Goal: Register for event/course

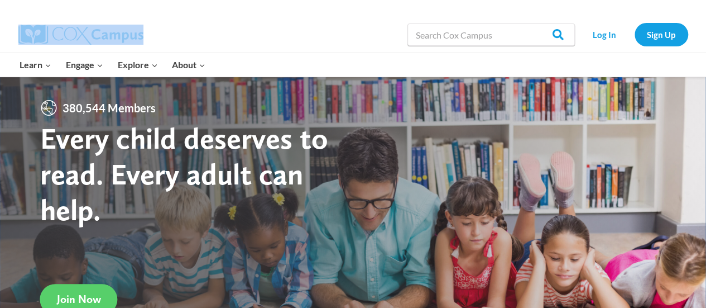
drag, startPoint x: 322, startPoint y: 42, endPoint x: 464, endPoint y: -52, distance: 170.1
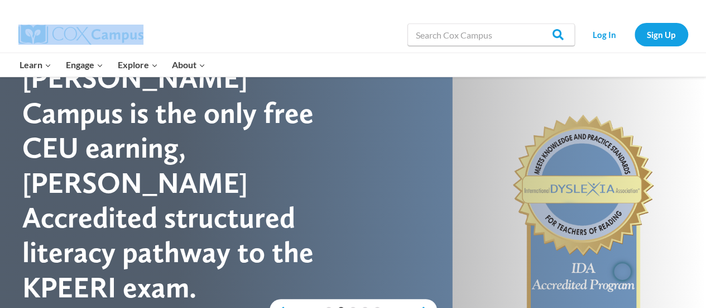
scroll to position [29, 0]
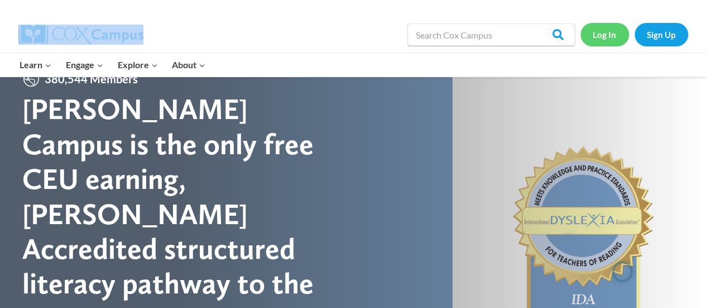
click at [603, 36] on link "Log In" at bounding box center [605, 34] width 49 height 23
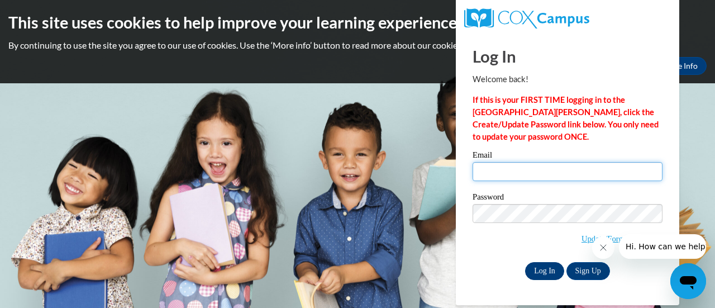
type input "kkorenuk@altoona.k12.wi.us"
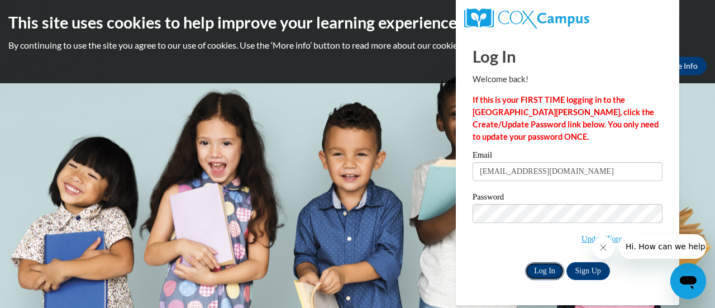
click at [543, 272] on input "Log In" at bounding box center [544, 271] width 39 height 18
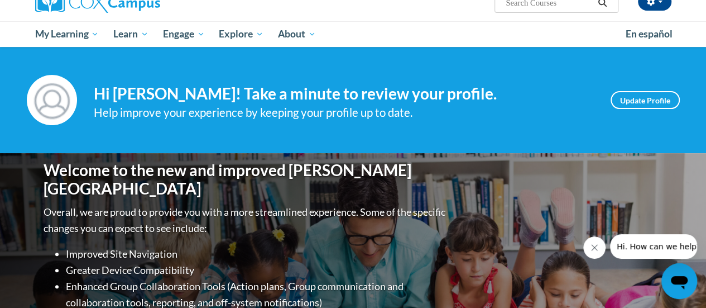
scroll to position [104, 0]
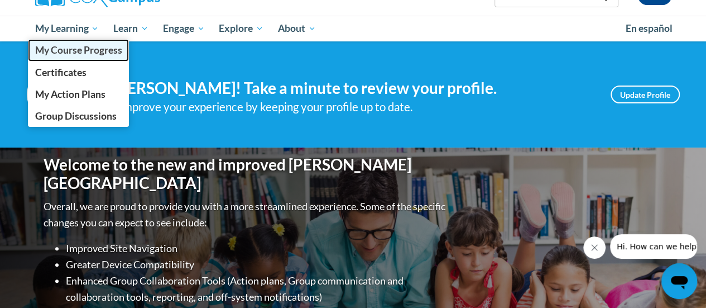
click at [99, 50] on span "My Course Progress" at bounding box center [78, 50] width 87 height 12
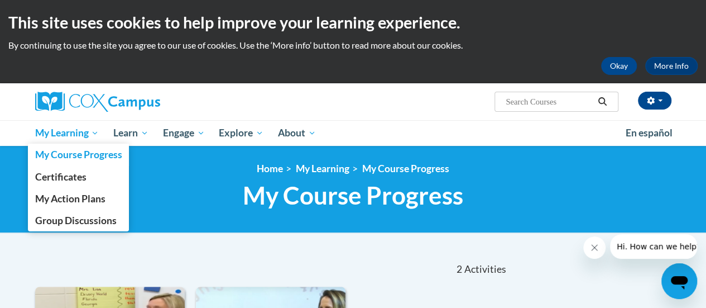
click at [84, 139] on span "My Learning" at bounding box center [67, 132] width 64 height 13
click at [79, 133] on span "My Learning" at bounding box center [67, 132] width 64 height 13
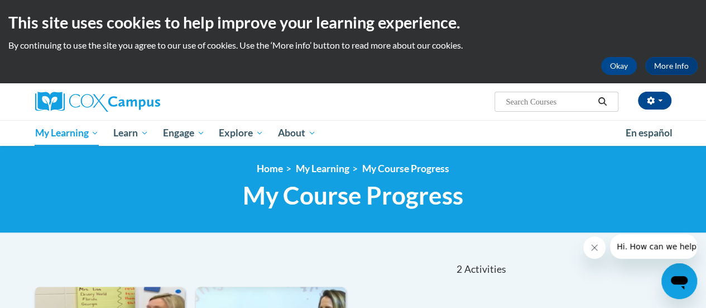
click at [275, 104] on div "[PERSON_NAME] ([GEOGRAPHIC_DATA]/[GEOGRAPHIC_DATA] UTC-05:00) My Profile Inbox …" at bounding box center [463, 97] width 436 height 28
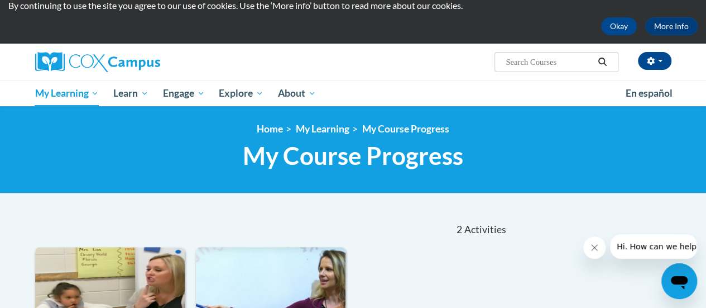
scroll to position [1, 0]
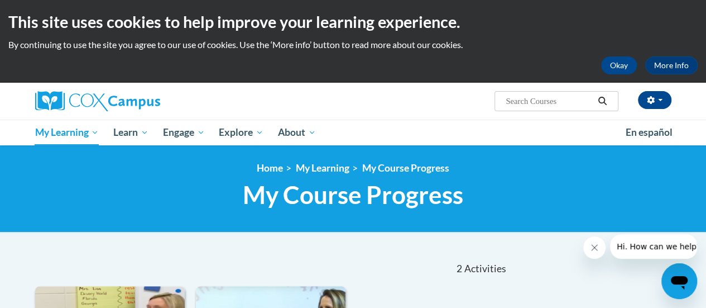
click at [558, 101] on input "Search..." at bounding box center [549, 100] width 89 height 13
type input "systematic and explicit phonics instruction"
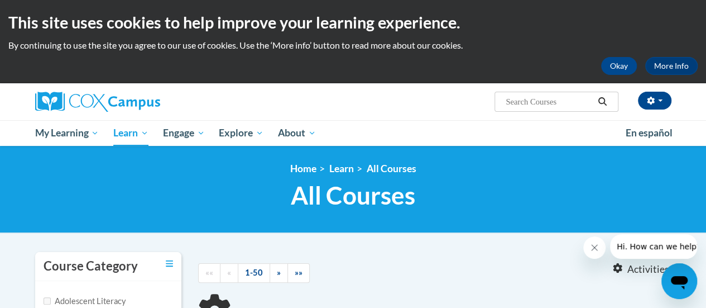
type input "systematic and explicit phonics instruction"
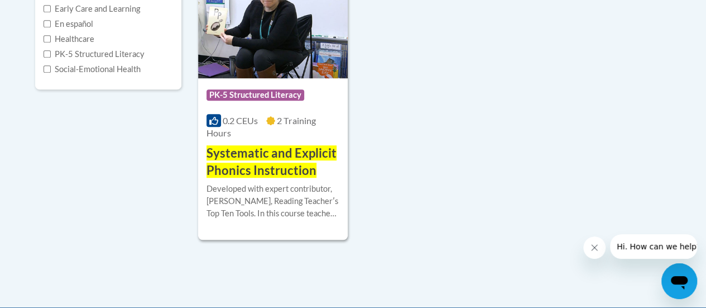
scroll to position [324, 0]
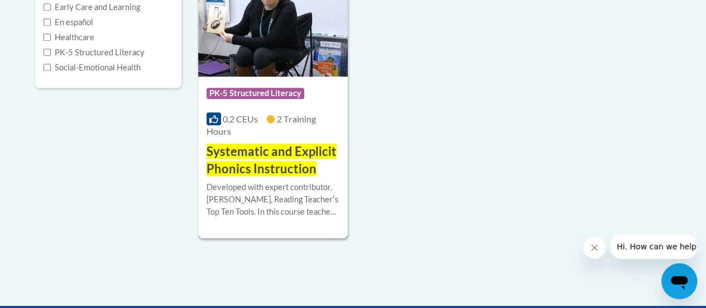
click at [283, 154] on span "Systematic and Explicit Phonics Instruction" at bounding box center [272, 160] width 130 height 32
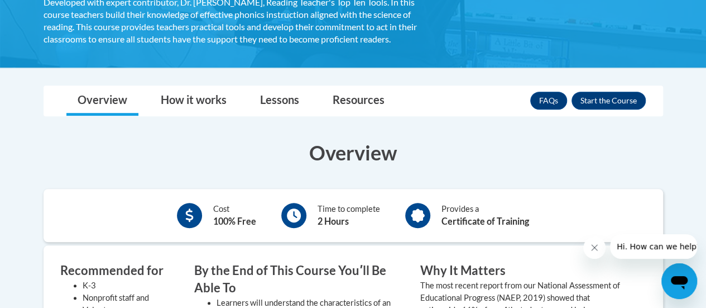
scroll to position [283, 0]
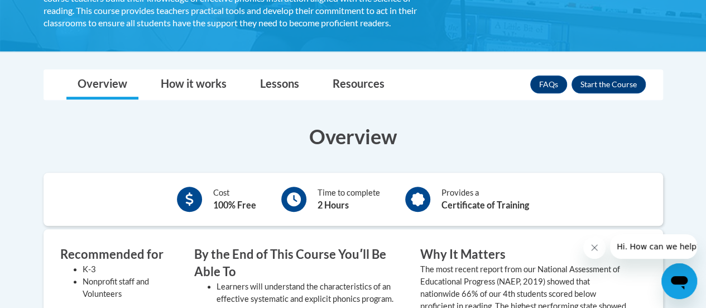
click at [448, 181] on div "Cost 100% Free Time to complete 2 Hours Provides a Certificate of Training" at bounding box center [354, 199] width 620 height 36
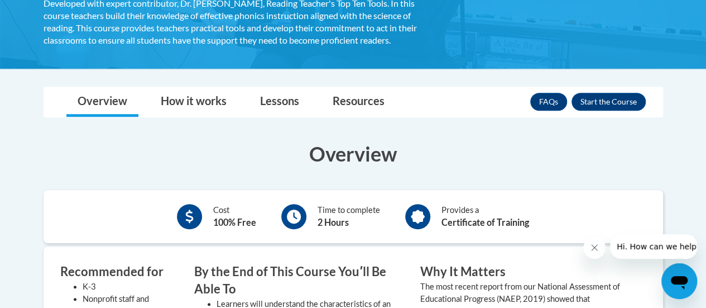
scroll to position [265, 0]
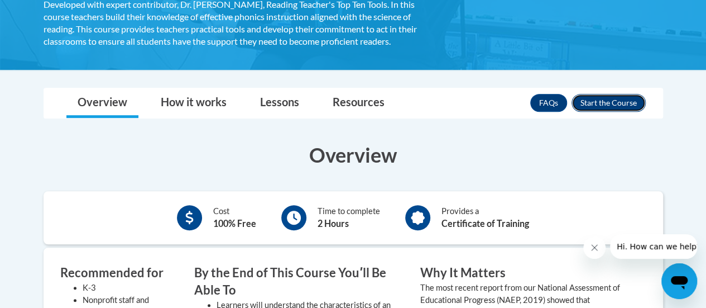
click at [583, 107] on button "Enroll" at bounding box center [609, 103] width 74 height 18
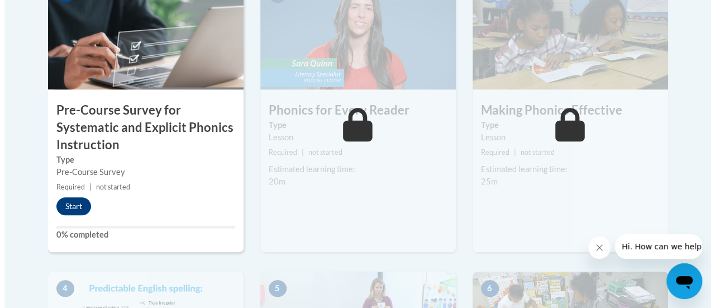
scroll to position [425, 0]
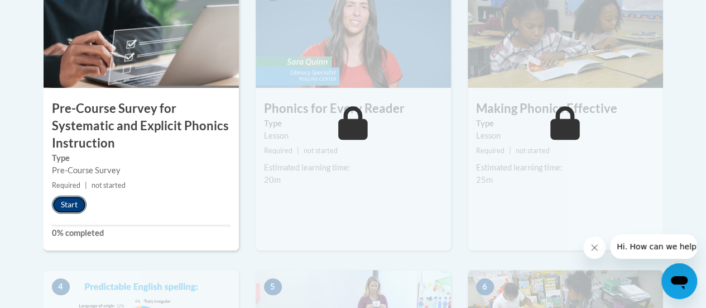
click at [71, 202] on button "Start" at bounding box center [69, 204] width 35 height 18
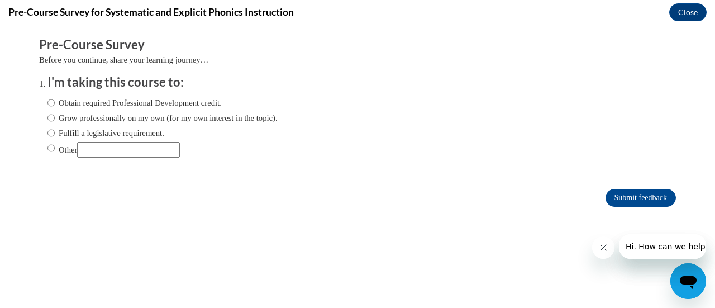
scroll to position [0, 0]
click at [47, 133] on input "Fulfill a legislative requirement." at bounding box center [50, 133] width 7 height 12
radio input "true"
click at [614, 197] on input "Submit feedback" at bounding box center [640, 198] width 70 height 18
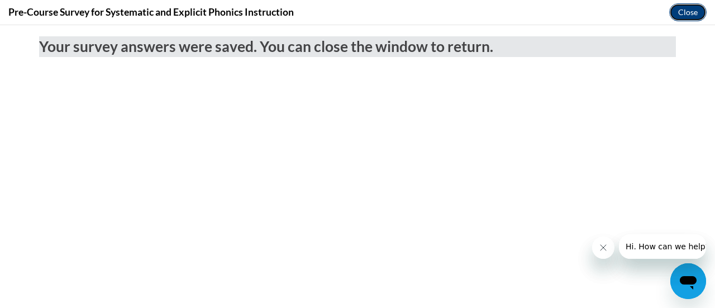
click at [685, 12] on button "Close" at bounding box center [687, 12] width 37 height 18
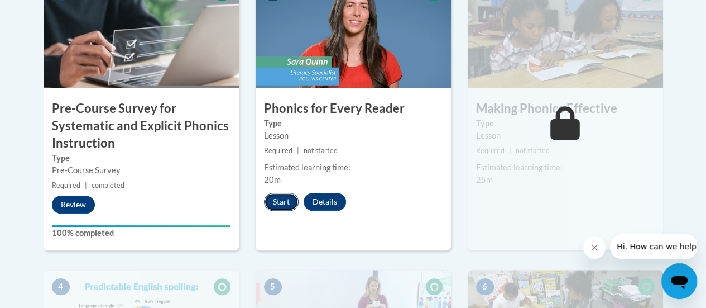
click at [273, 202] on button "Start" at bounding box center [281, 202] width 35 height 18
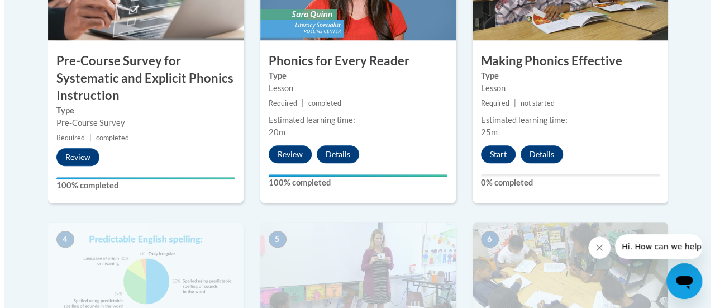
scroll to position [451, 0]
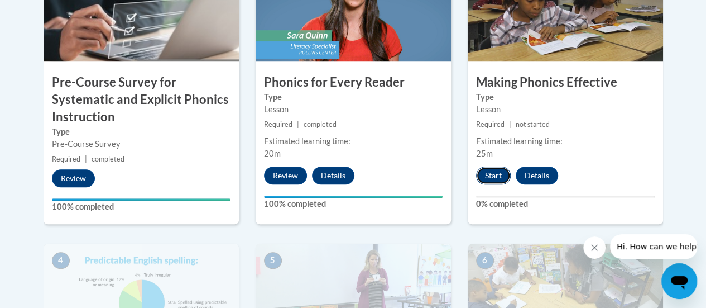
click at [485, 173] on button "Start" at bounding box center [493, 175] width 35 height 18
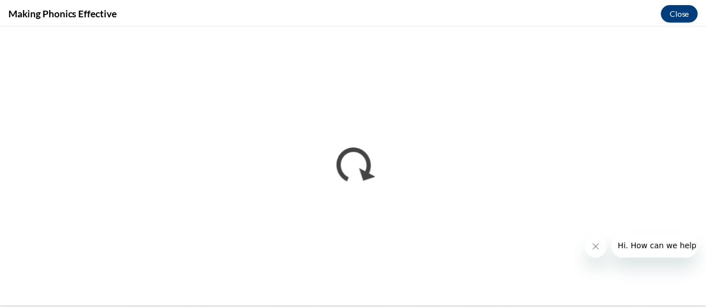
scroll to position [0, 0]
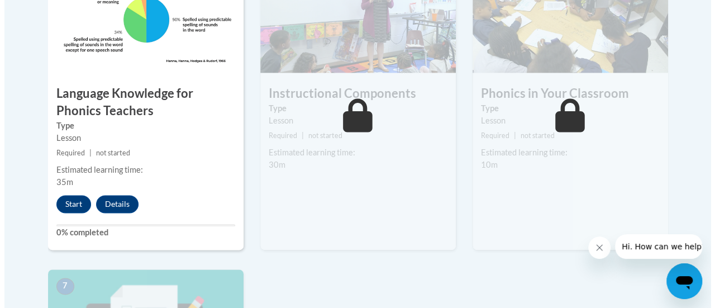
scroll to position [735, 0]
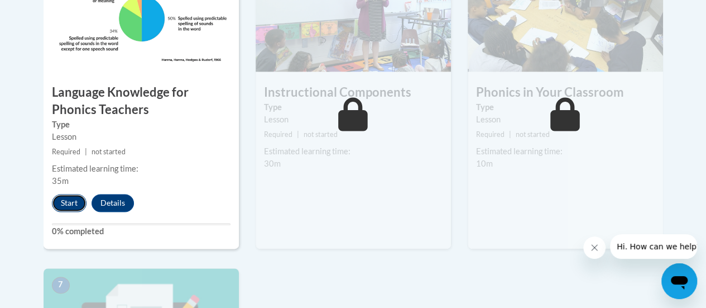
click at [70, 202] on button "Start" at bounding box center [69, 203] width 35 height 18
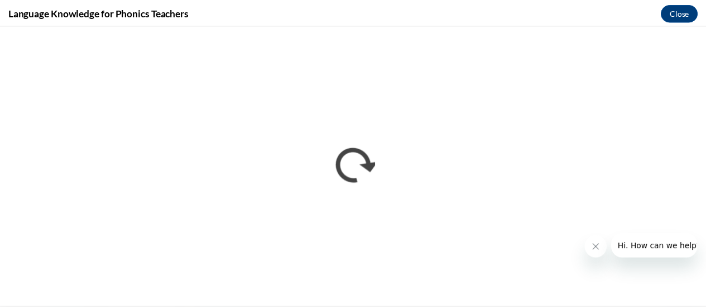
scroll to position [0, 0]
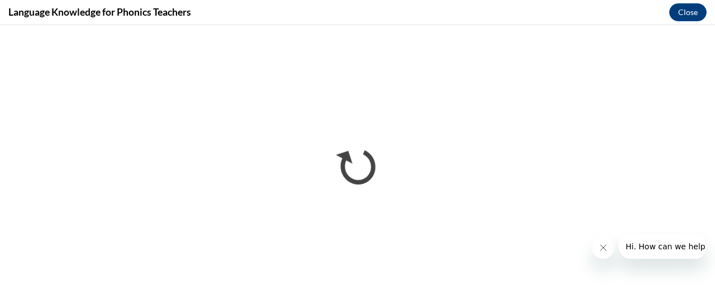
click at [600, 246] on icon "Close message from company" at bounding box center [602, 247] width 9 height 9
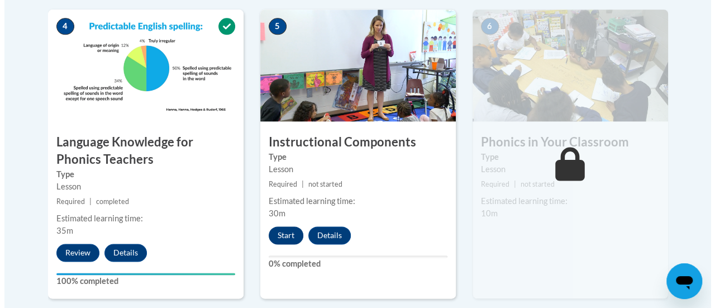
scroll to position [681, 0]
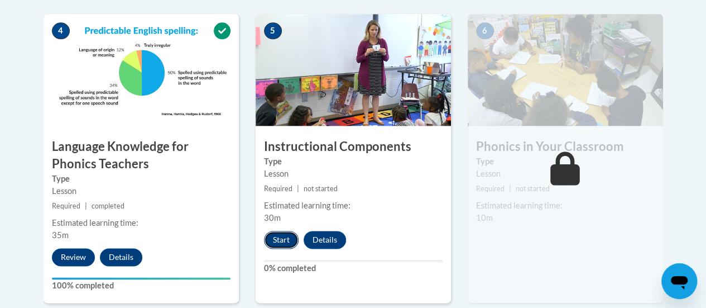
click at [273, 234] on button "Start" at bounding box center [281, 240] width 35 height 18
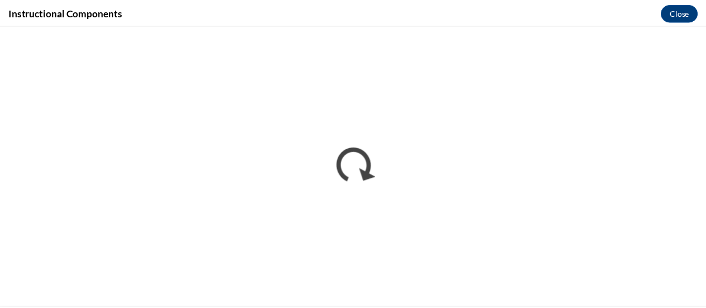
scroll to position [0, 0]
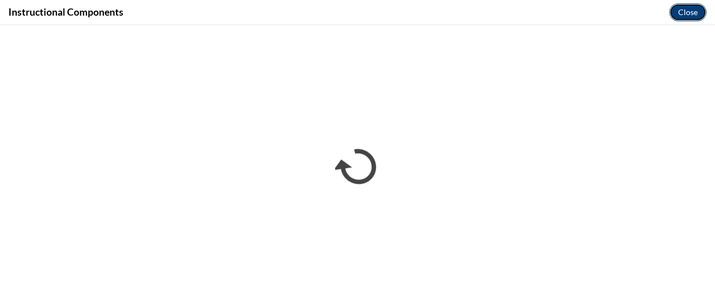
click at [681, 10] on button "Close" at bounding box center [687, 12] width 37 height 18
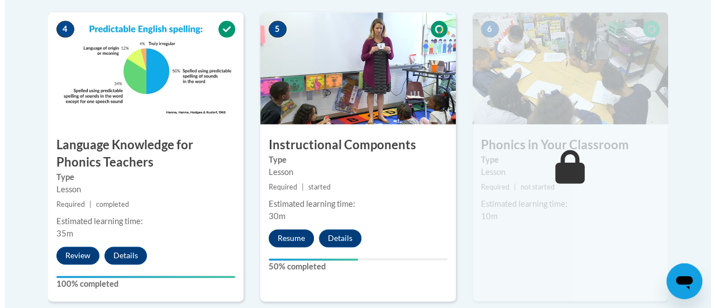
scroll to position [682, 0]
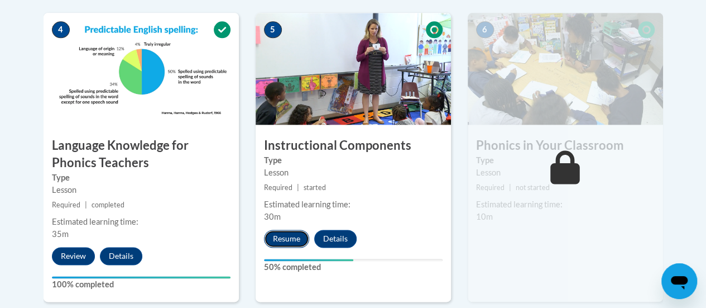
click at [283, 242] on button "Resume" at bounding box center [286, 239] width 45 height 18
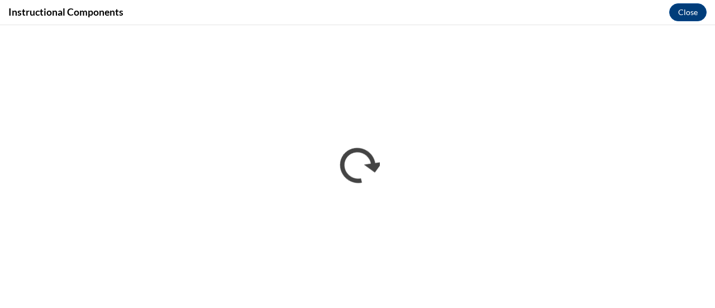
scroll to position [0, 0]
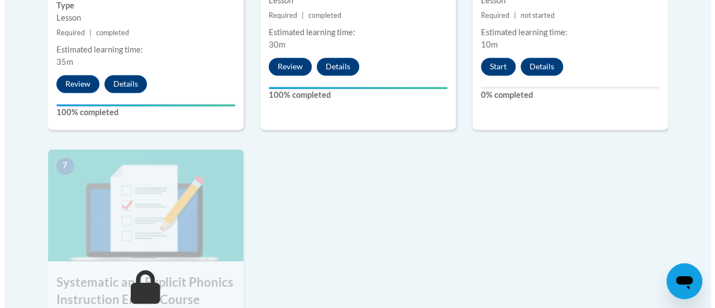
scroll to position [799, 0]
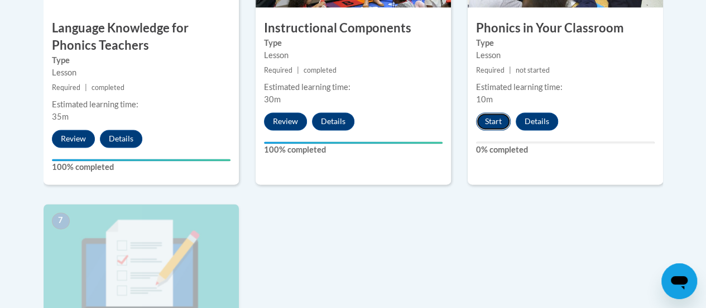
click at [491, 118] on button "Start" at bounding box center [493, 121] width 35 height 18
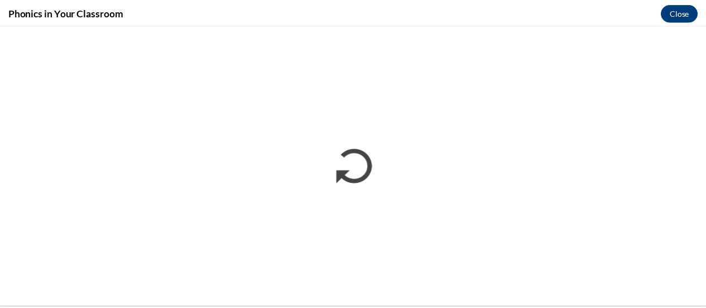
scroll to position [0, 0]
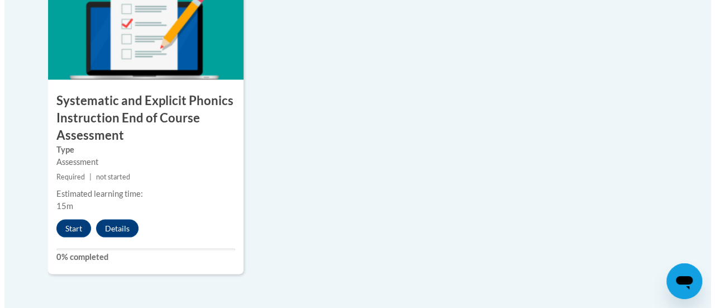
scroll to position [1036, 0]
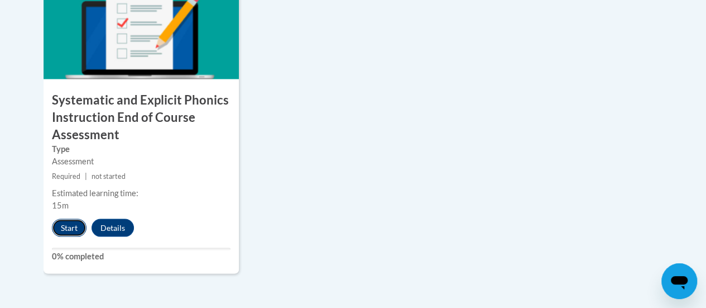
click at [66, 225] on button "Start" at bounding box center [69, 227] width 35 height 18
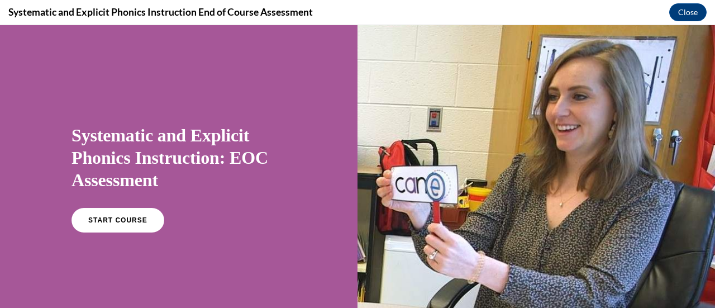
scroll to position [0, 0]
click at [135, 215] on link "START COURSE" at bounding box center [117, 220] width 97 height 26
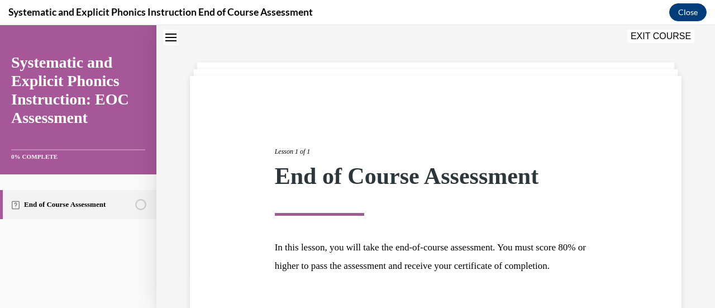
scroll to position [131, 0]
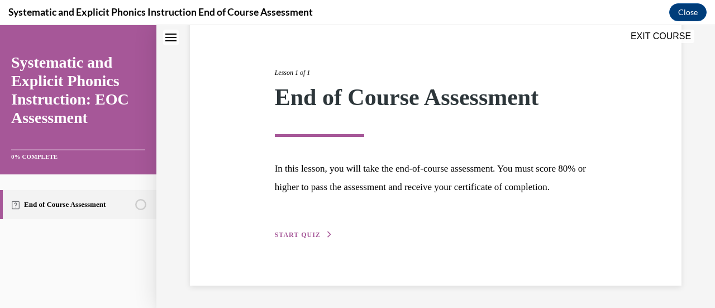
click at [287, 227] on div "Lesson 1 of 1 End of Course Assessment In this lesson, you will take the end-of…" at bounding box center [435, 141] width 339 height 199
click at [286, 234] on span "START QUIZ" at bounding box center [298, 235] width 46 height 8
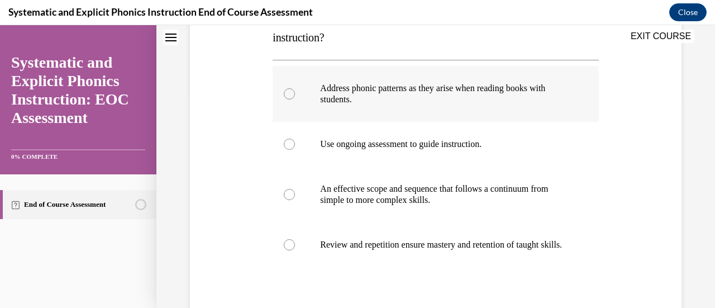
scroll to position [216, 0]
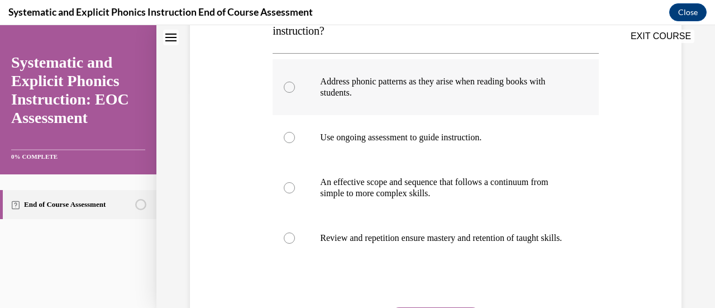
click at [290, 84] on div at bounding box center [289, 87] width 11 height 11
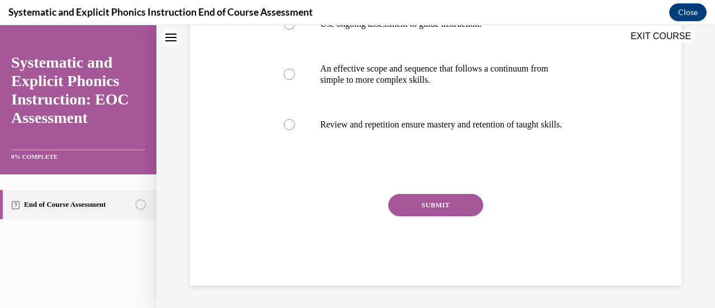
click at [402, 209] on button "SUBMIT" at bounding box center [435, 205] width 95 height 22
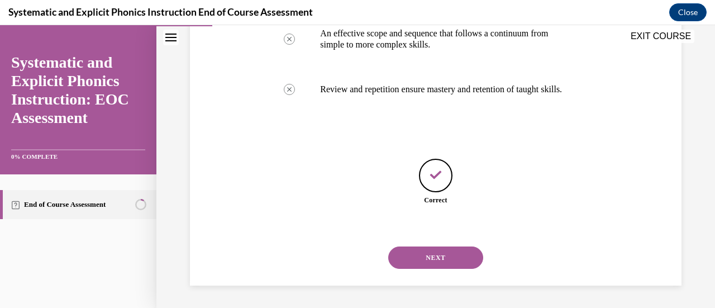
scroll to position [375, 0]
click at [430, 257] on button "NEXT" at bounding box center [435, 257] width 95 height 22
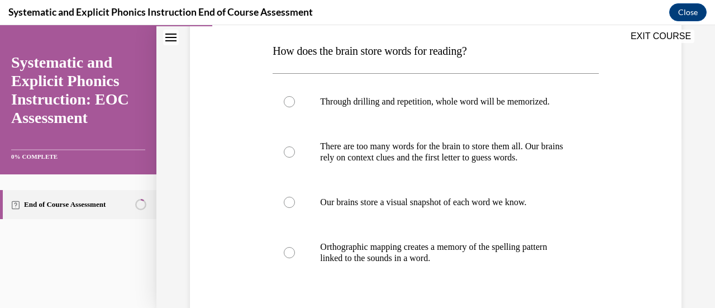
scroll to position [163, 0]
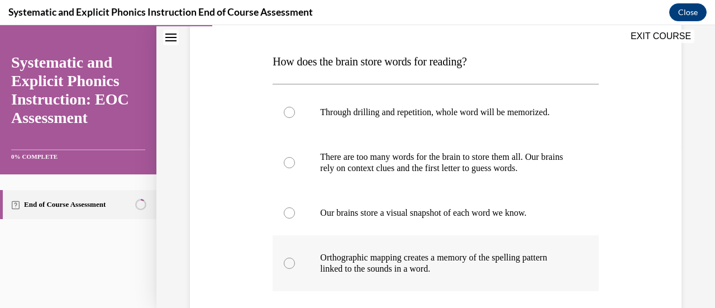
click at [292, 263] on div at bounding box center [289, 262] width 11 height 11
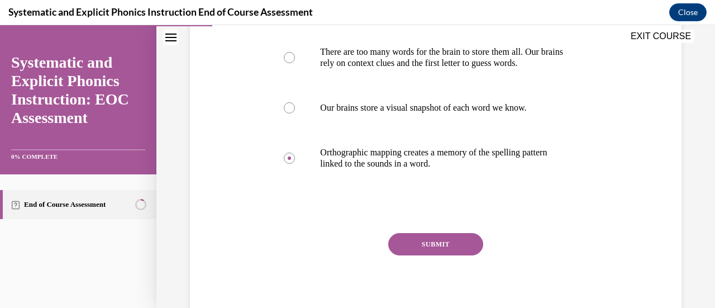
click at [435, 247] on button "SUBMIT" at bounding box center [435, 244] width 95 height 22
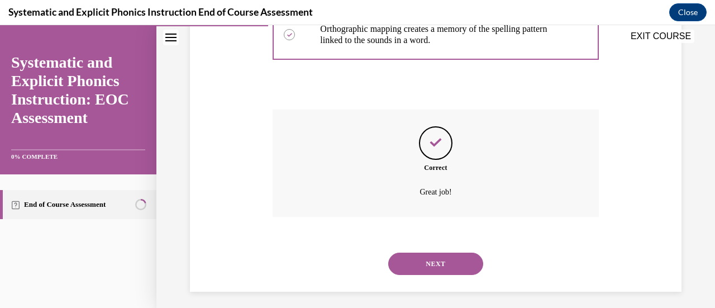
scroll to position [397, 0]
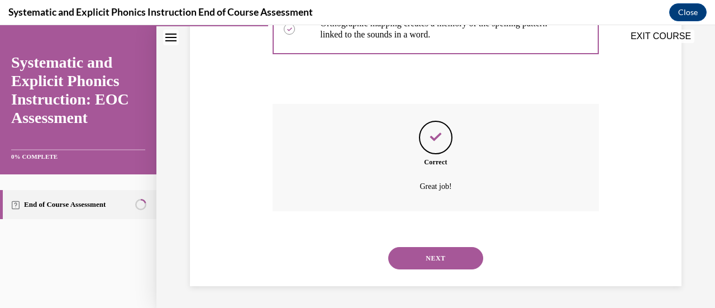
click at [431, 260] on button "NEXT" at bounding box center [435, 258] width 95 height 22
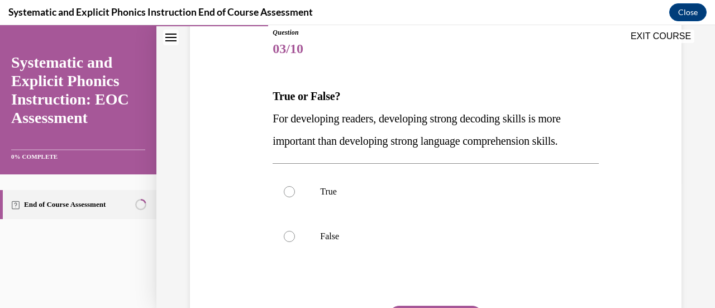
scroll to position [129, 0]
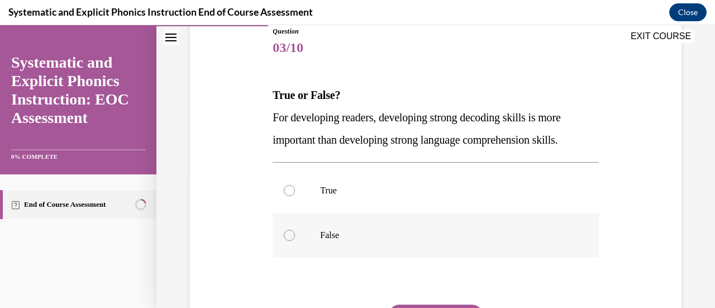
click at [285, 234] on div at bounding box center [289, 235] width 11 height 11
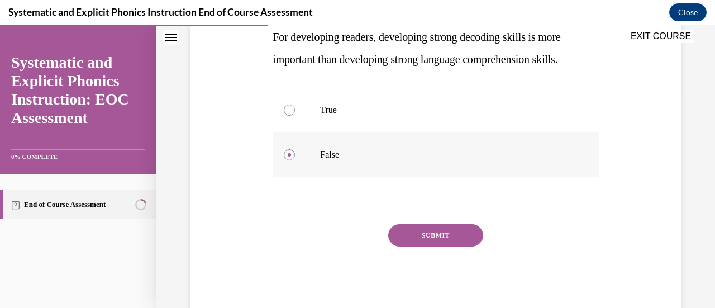
scroll to position [213, 0]
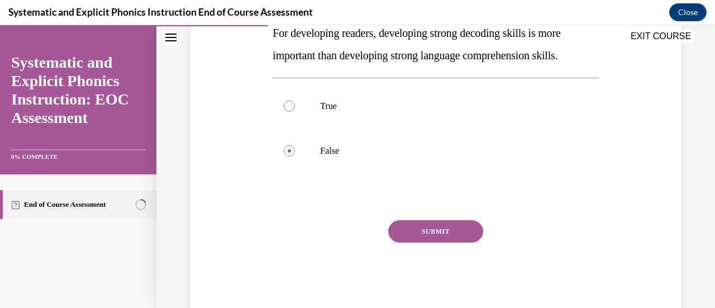
click at [422, 226] on button "SUBMIT" at bounding box center [435, 231] width 95 height 22
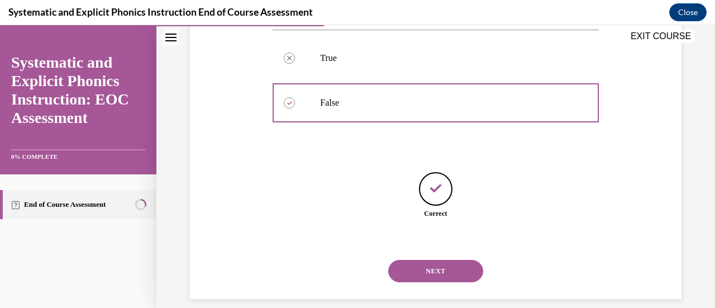
scroll to position [274, 0]
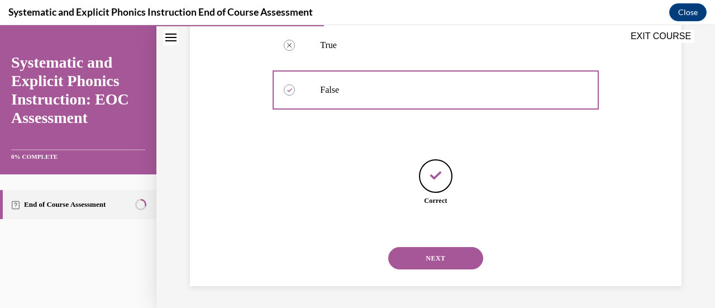
click at [422, 256] on button "NEXT" at bounding box center [435, 258] width 95 height 22
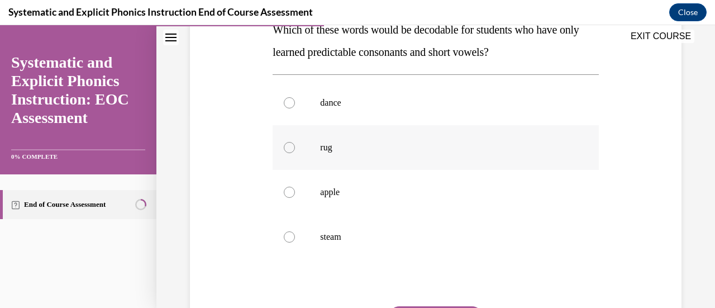
scroll to position [194, 0]
click at [286, 149] on div at bounding box center [289, 147] width 11 height 11
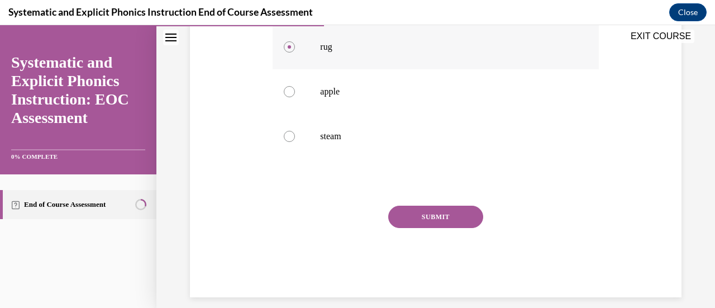
scroll to position [295, 0]
click at [405, 218] on button "SUBMIT" at bounding box center [435, 216] width 95 height 22
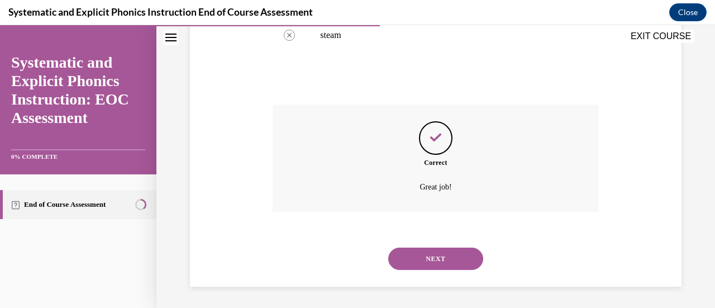
scroll to position [397, 0]
click at [414, 257] on button "NEXT" at bounding box center [435, 258] width 95 height 22
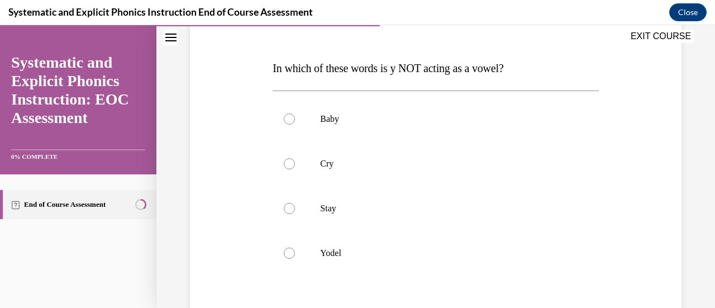
scroll to position [163, 0]
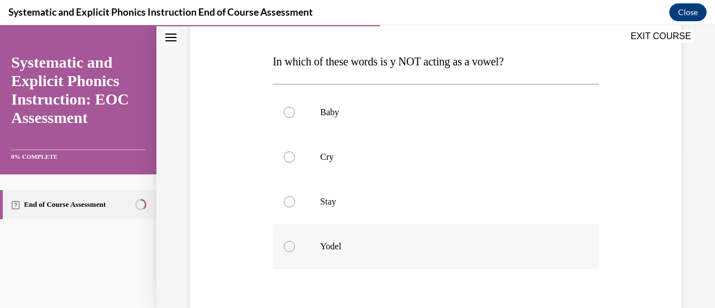
click at [289, 246] on div at bounding box center [289, 246] width 11 height 11
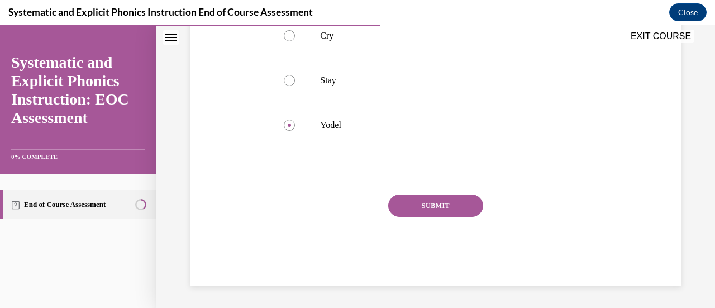
click at [407, 206] on button "SUBMIT" at bounding box center [435, 205] width 95 height 22
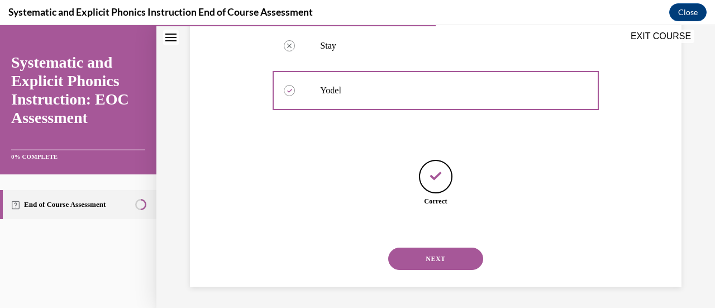
scroll to position [319, 0]
click at [419, 261] on button "NEXT" at bounding box center [435, 258] width 95 height 22
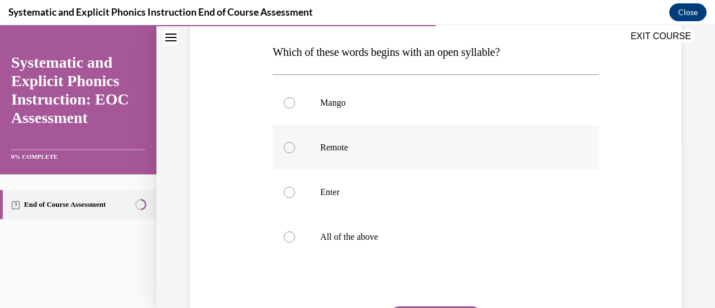
scroll to position [171, 0]
click at [290, 192] on div at bounding box center [289, 192] width 11 height 11
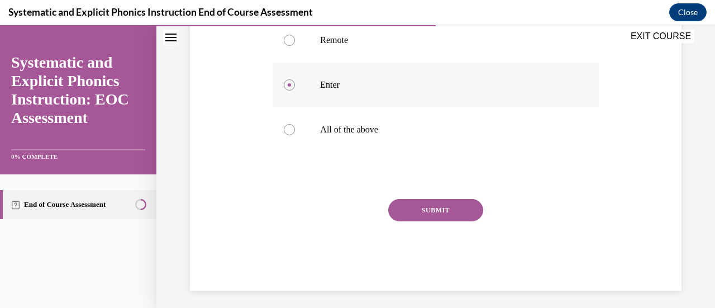
scroll to position [284, 0]
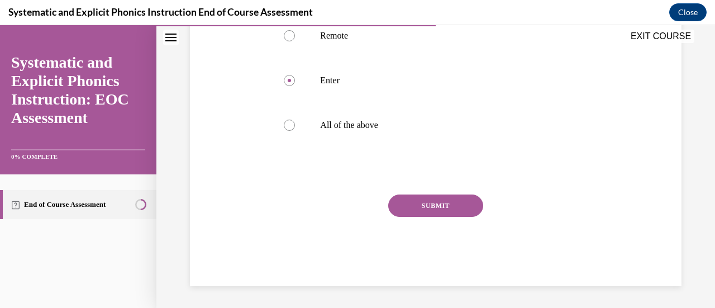
click at [397, 202] on button "SUBMIT" at bounding box center [435, 205] width 95 height 22
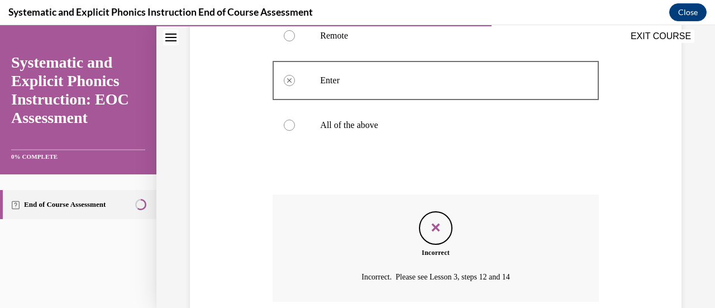
scroll to position [374, 0]
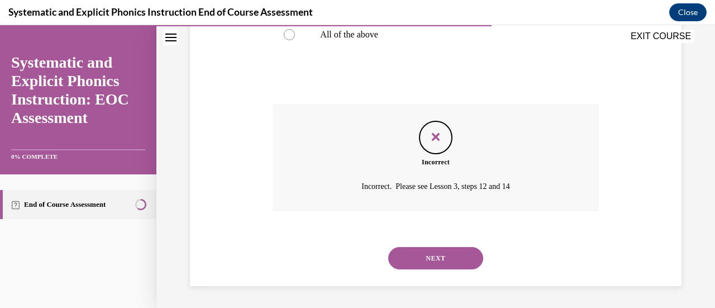
click at [414, 256] on button "NEXT" at bounding box center [435, 258] width 95 height 22
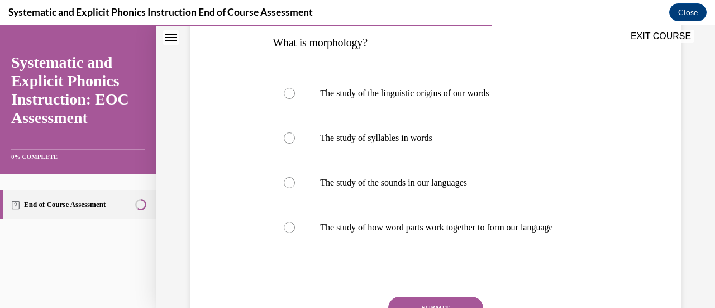
scroll to position [182, 0]
click at [288, 232] on div at bounding box center [289, 226] width 11 height 11
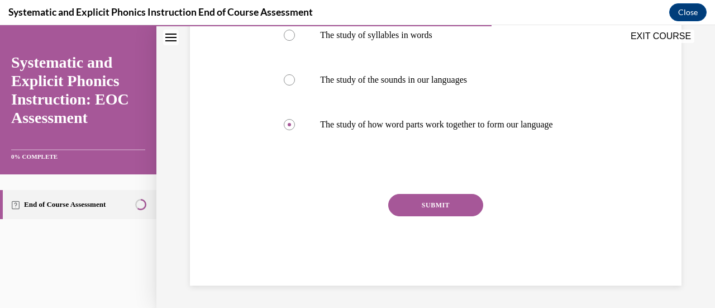
click at [419, 204] on button "SUBMIT" at bounding box center [435, 205] width 95 height 22
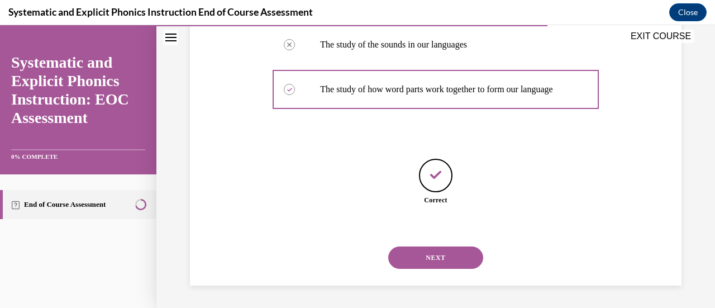
scroll to position [330, 0]
click at [420, 258] on button "NEXT" at bounding box center [435, 257] width 95 height 22
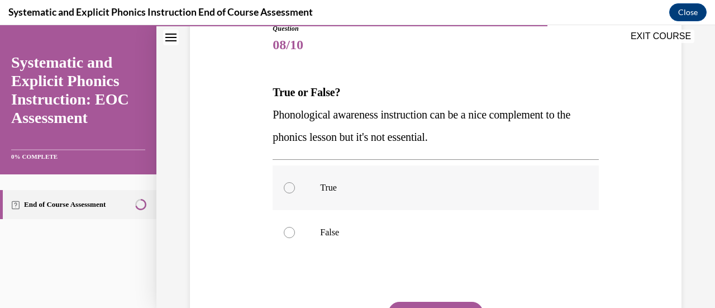
scroll to position [131, 0]
click at [288, 228] on div at bounding box center [289, 232] width 11 height 11
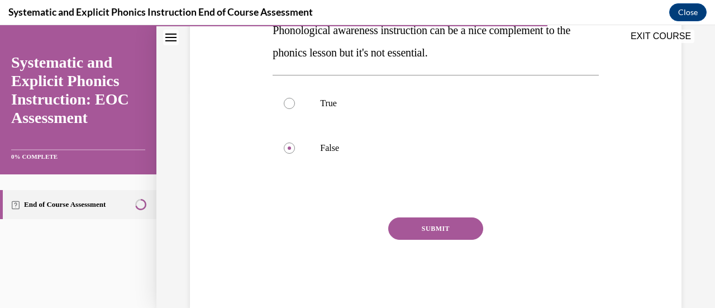
click at [433, 228] on button "SUBMIT" at bounding box center [435, 228] width 95 height 22
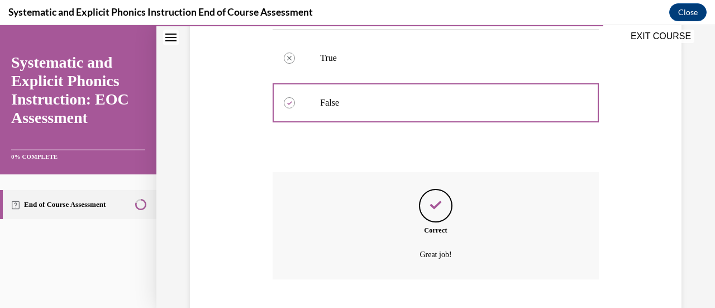
scroll to position [329, 0]
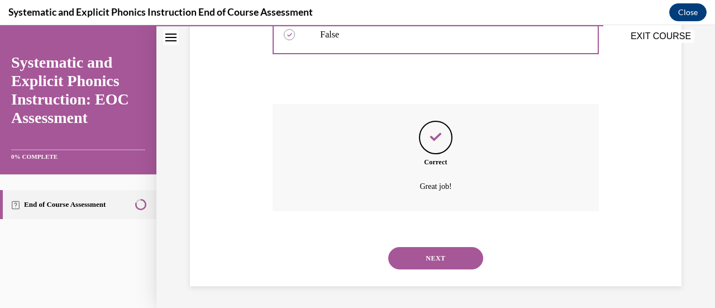
click at [431, 257] on button "NEXT" at bounding box center [435, 258] width 95 height 22
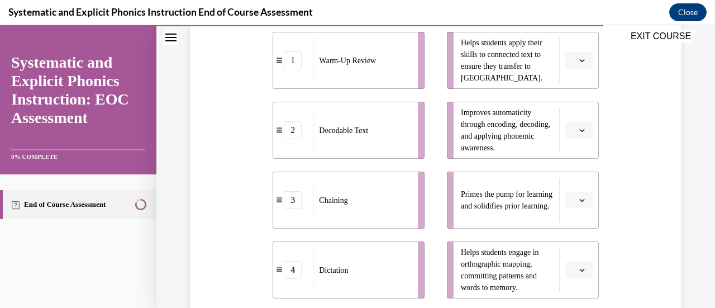
scroll to position [266, 0]
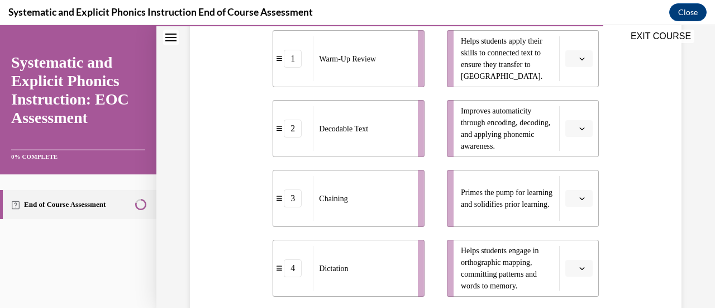
drag, startPoint x: 547, startPoint y: 140, endPoint x: 636, endPoint y: 125, distance: 90.1
click at [636, 125] on div "Question 09/10 Match these instructional components from an effective phonics l…" at bounding box center [435, 145] width 497 height 580
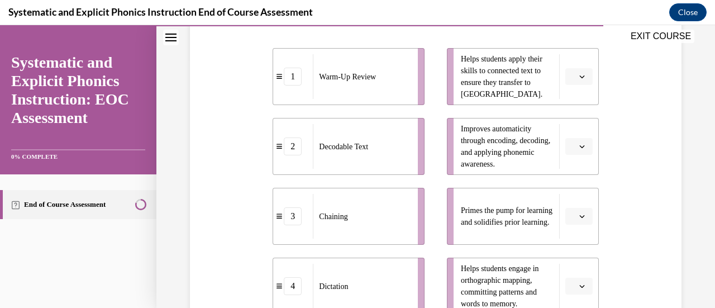
scroll to position [248, 0]
click at [578, 220] on span "button" at bounding box center [582, 217] width 8 height 8
click at [563, 126] on div "1" at bounding box center [569, 125] width 27 height 22
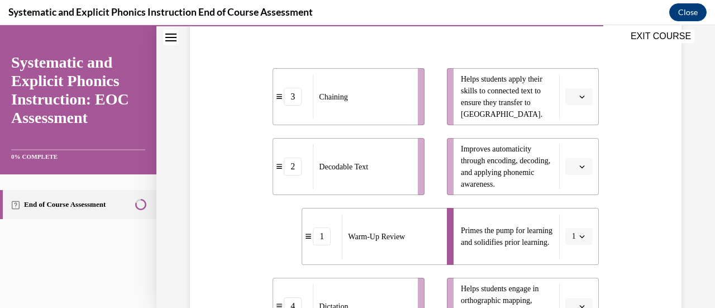
scroll to position [228, 0]
click at [579, 169] on icon "button" at bounding box center [582, 167] width 6 height 6
click at [569, 262] on span "3" at bounding box center [567, 258] width 4 height 9
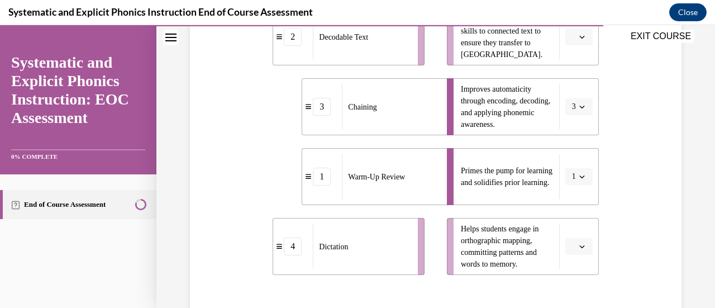
scroll to position [261, 0]
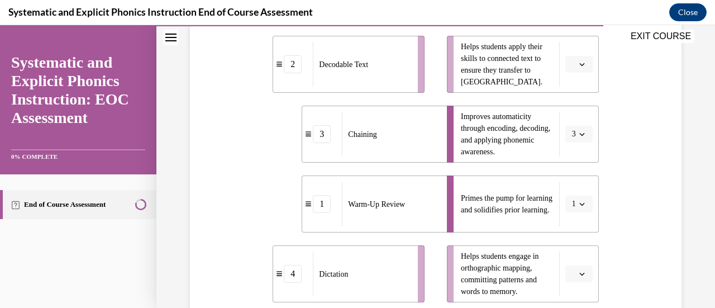
click at [578, 276] on span "button" at bounding box center [582, 274] width 8 height 8
click at [566, 248] on span "4" at bounding box center [567, 248] width 4 height 9
click at [579, 64] on icon "button" at bounding box center [582, 64] width 6 height 6
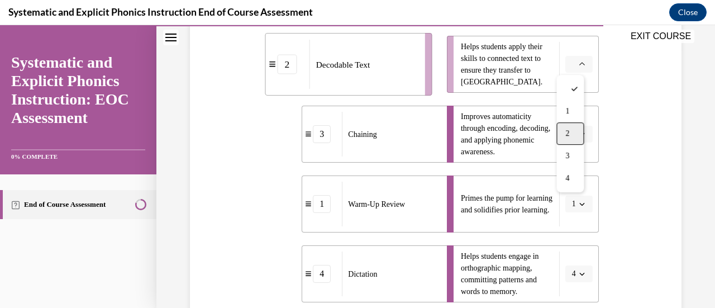
click at [573, 132] on div "2" at bounding box center [569, 133] width 27 height 22
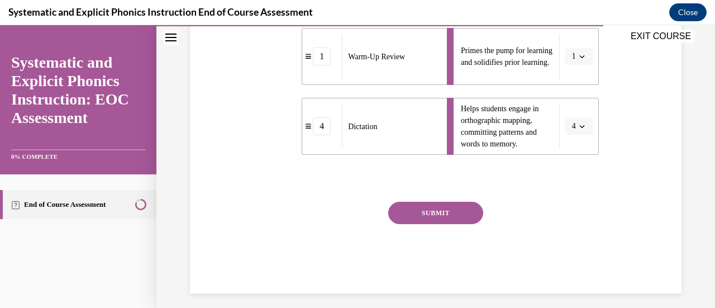
click at [424, 214] on button "SUBMIT" at bounding box center [435, 213] width 95 height 22
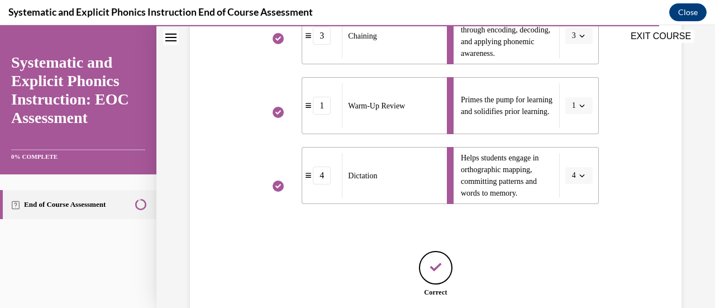
scroll to position [445, 0]
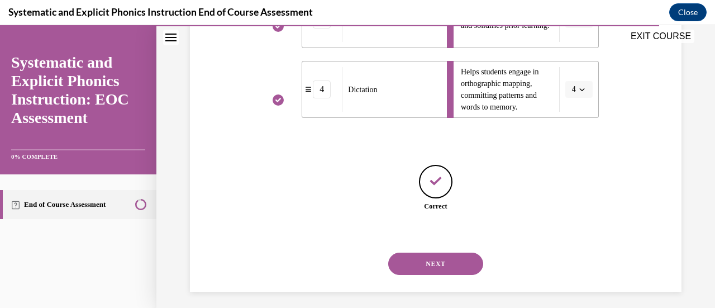
click at [420, 264] on button "NEXT" at bounding box center [435, 263] width 95 height 22
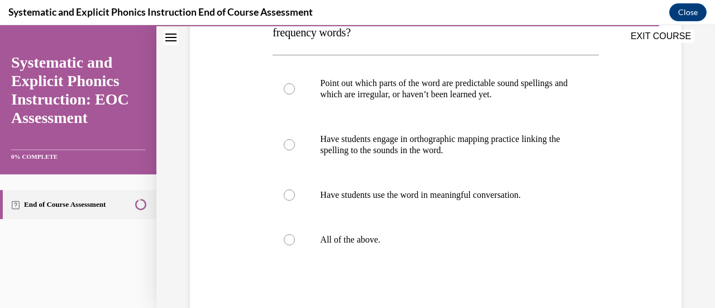
scroll to position [216, 0]
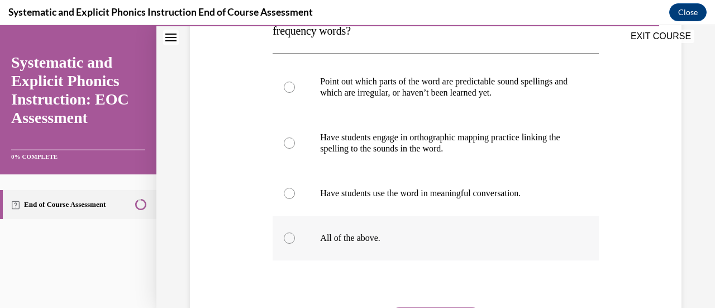
click at [285, 242] on div at bounding box center [289, 237] width 11 height 11
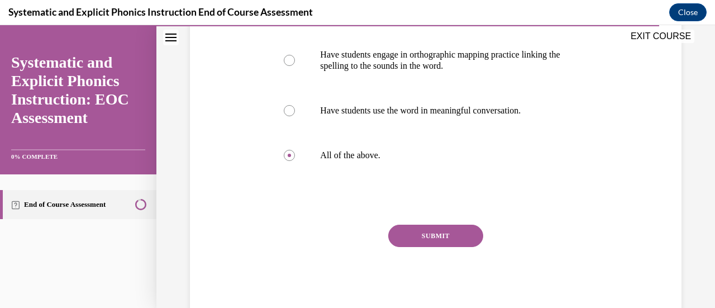
click at [422, 232] on button "SUBMIT" at bounding box center [435, 236] width 95 height 22
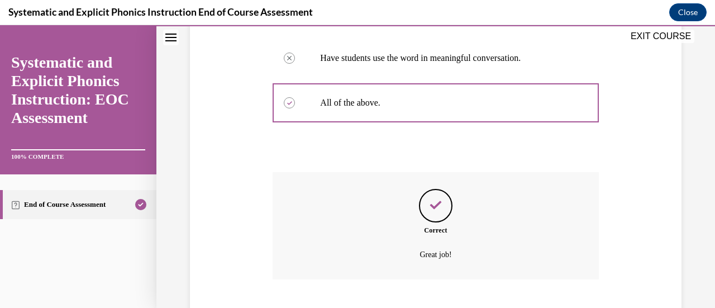
scroll to position [419, 0]
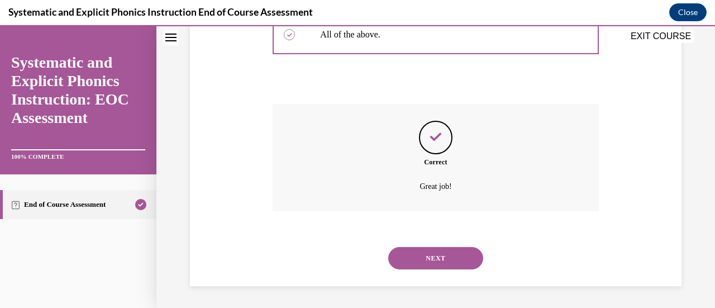
click at [422, 261] on button "NEXT" at bounding box center [435, 258] width 95 height 22
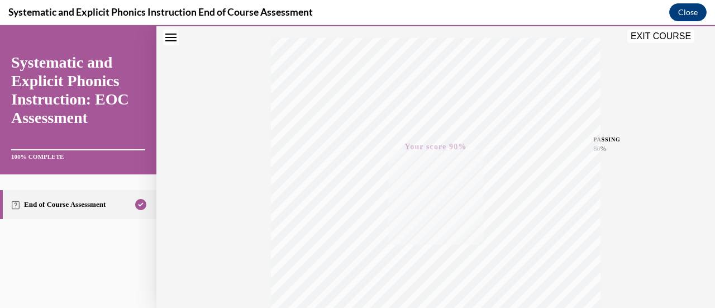
scroll to position [178, 0]
click at [635, 37] on button "EXIT COURSE" at bounding box center [660, 36] width 67 height 13
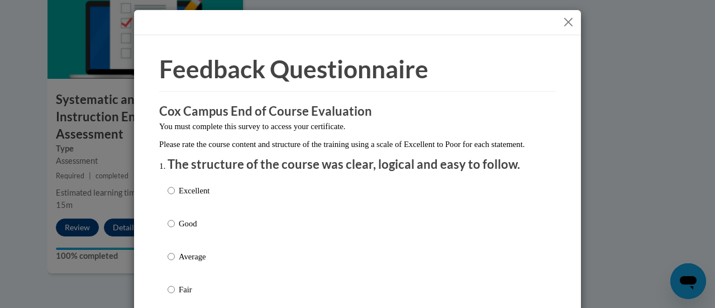
scroll to position [49, 0]
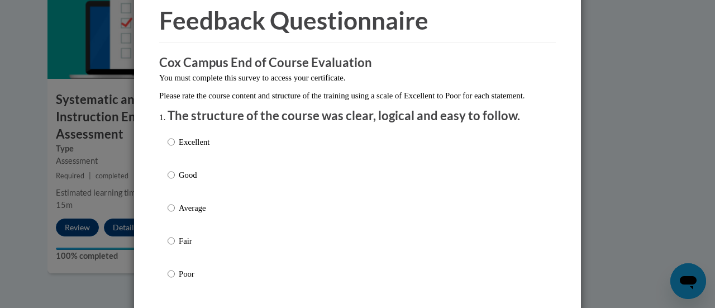
click at [170, 185] on label "Good" at bounding box center [189, 184] width 42 height 30
click at [170, 181] on input "Good" at bounding box center [171, 175] width 7 height 12
radio input "true"
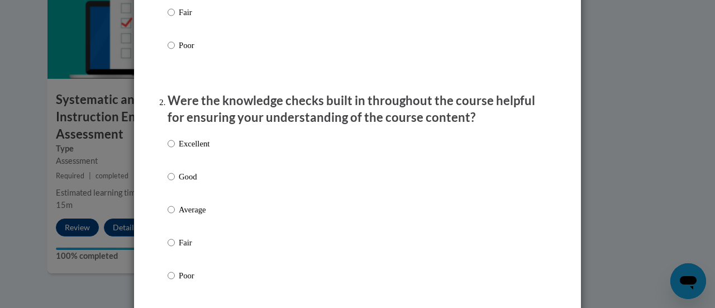
scroll to position [280, 0]
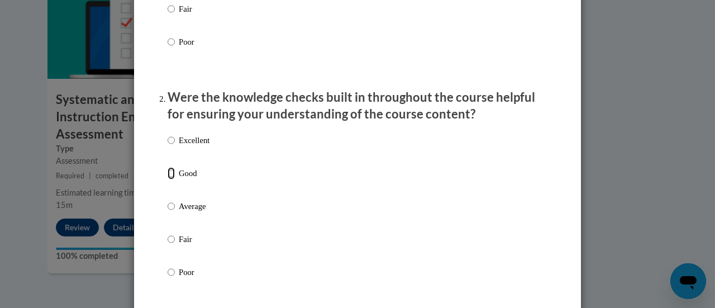
click at [168, 179] on input "Good" at bounding box center [171, 173] width 7 height 12
radio input "true"
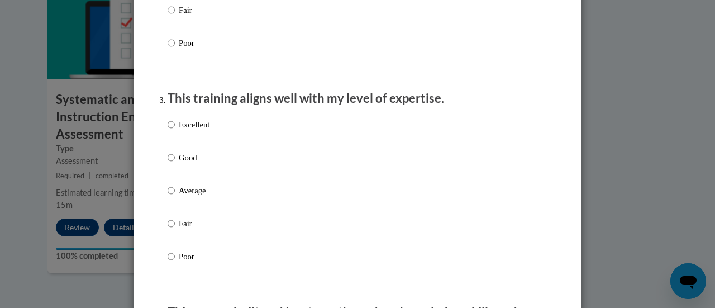
scroll to position [510, 0]
click at [168, 163] on input "Good" at bounding box center [171, 156] width 7 height 12
radio input "true"
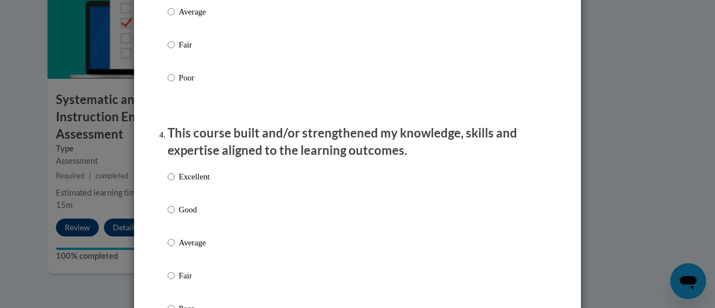
scroll to position [689, 0]
click at [168, 215] on input "Good" at bounding box center [171, 209] width 7 height 12
radio input "true"
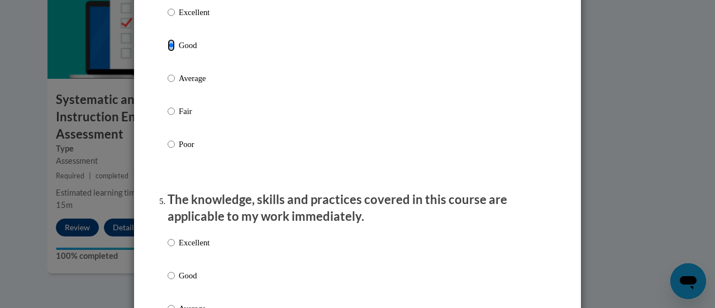
scroll to position [853, 0]
click at [168, 281] on input "Good" at bounding box center [171, 275] width 7 height 12
radio input "true"
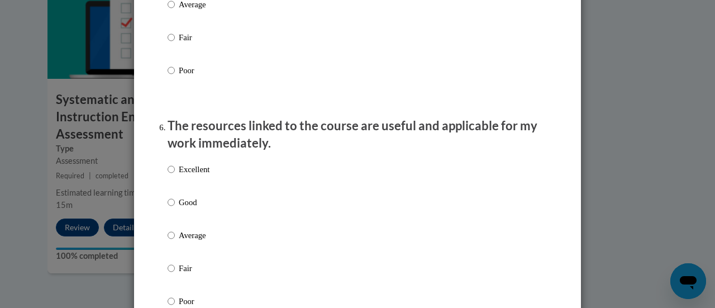
scroll to position [1178, 0]
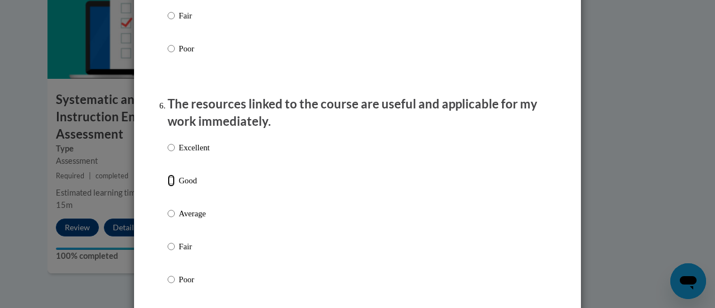
click at [168, 186] on input "Good" at bounding box center [171, 180] width 7 height 12
radio input "true"
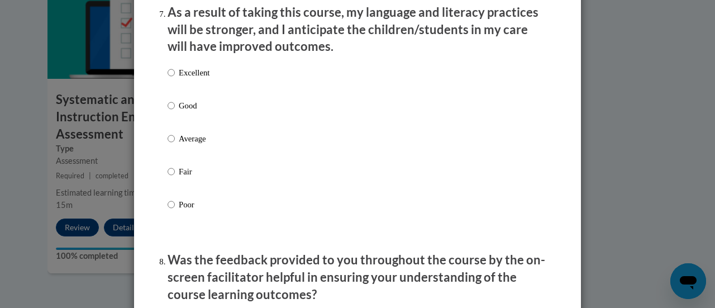
scroll to position [1501, 0]
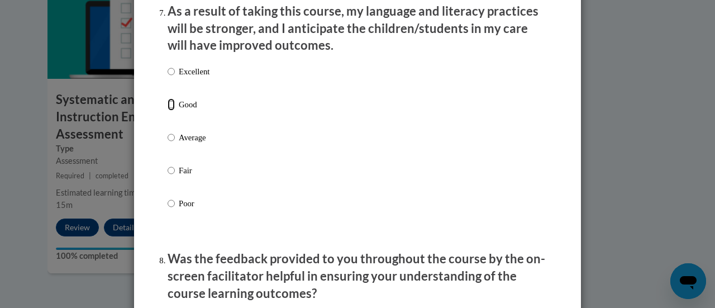
click at [168, 111] on input "Good" at bounding box center [171, 104] width 7 height 12
radio input "true"
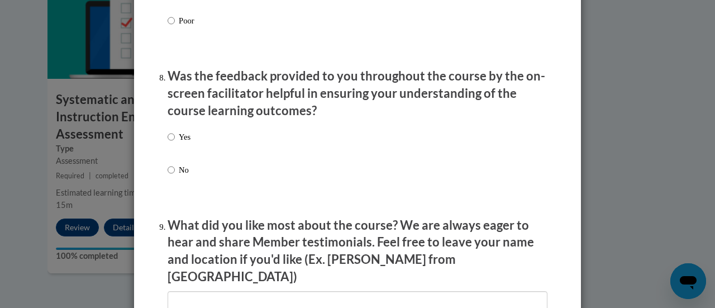
scroll to position [1684, 0]
click at [168, 142] on input "Yes" at bounding box center [171, 136] width 7 height 12
radio input "true"
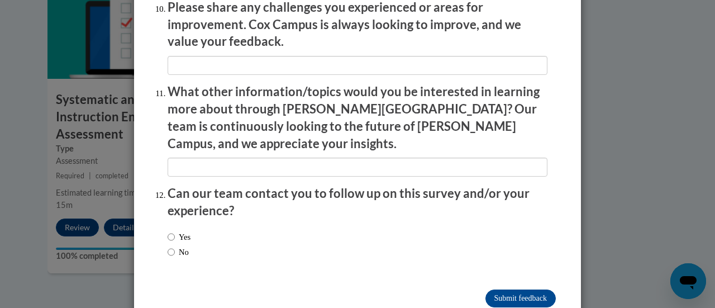
scroll to position [2004, 0]
click at [168, 245] on input "No" at bounding box center [171, 251] width 7 height 12
radio input "true"
click at [528, 289] on input "Submit feedback" at bounding box center [520, 298] width 70 height 18
click at [521, 289] on input "Submitting" at bounding box center [520, 298] width 70 height 18
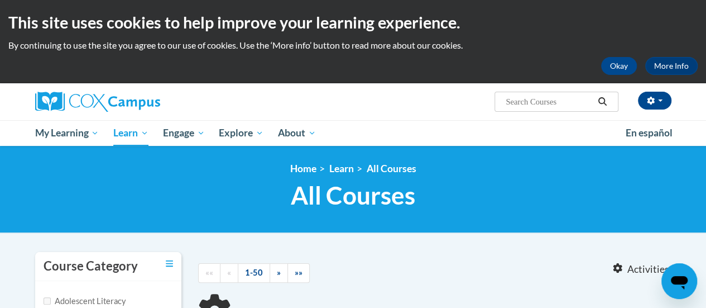
type input "Reading Fluency"
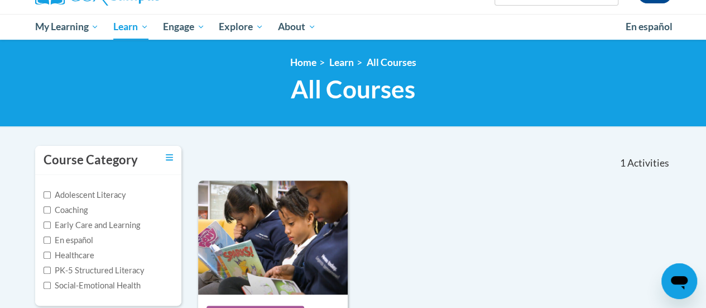
scroll to position [291, 0]
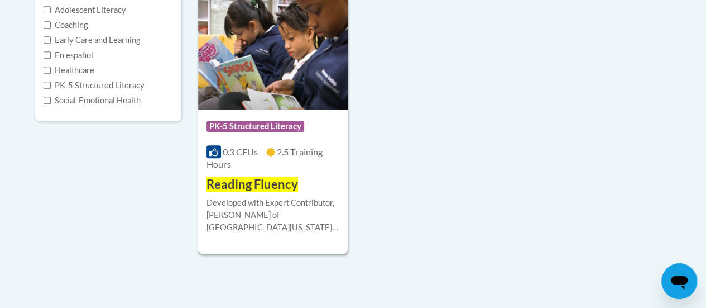
click at [285, 183] on span "Reading Fluency" at bounding box center [253, 183] width 92 height 15
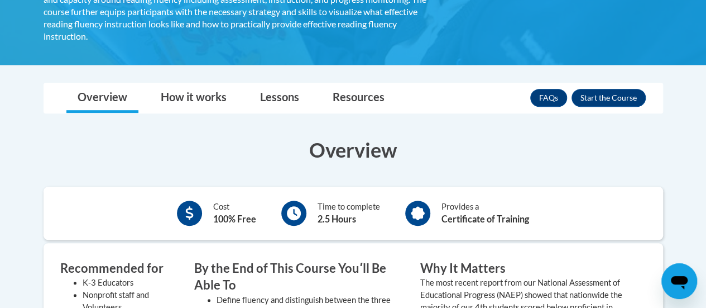
scroll to position [265, 0]
click at [593, 89] on button "Enroll" at bounding box center [609, 98] width 74 height 18
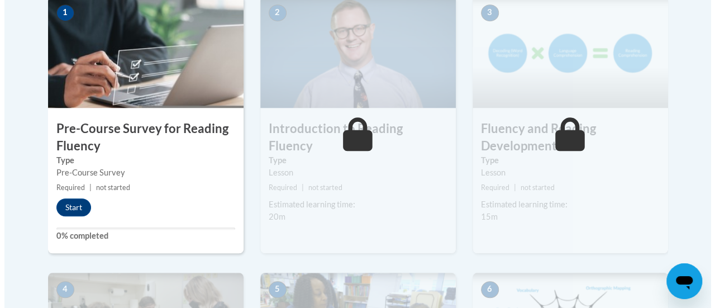
scroll to position [391, 0]
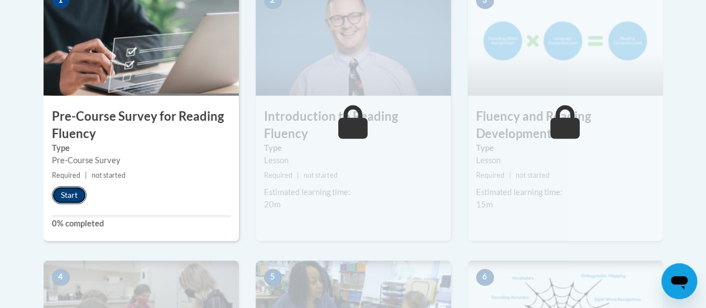
click at [66, 192] on button "Start" at bounding box center [69, 195] width 35 height 18
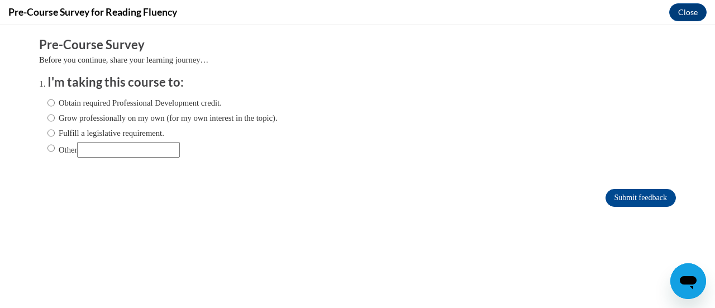
scroll to position [0, 0]
click at [47, 133] on input "Fulfill a legislative requirement." at bounding box center [50, 133] width 7 height 12
radio input "true"
click at [651, 198] on input "Submit feedback" at bounding box center [640, 198] width 70 height 18
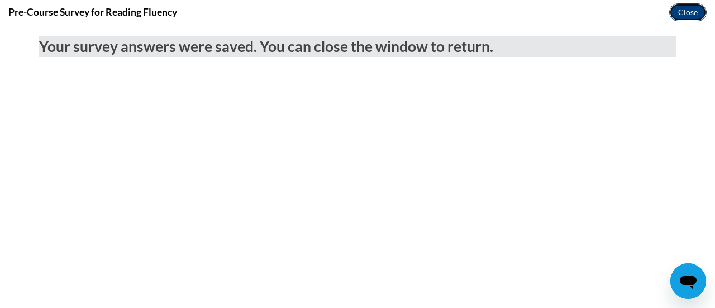
click at [690, 11] on button "Close" at bounding box center [687, 12] width 37 height 18
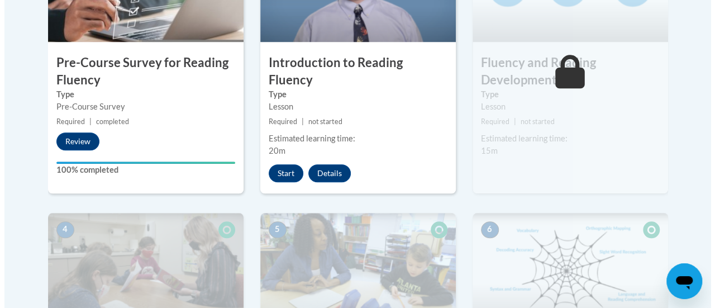
scroll to position [438, 0]
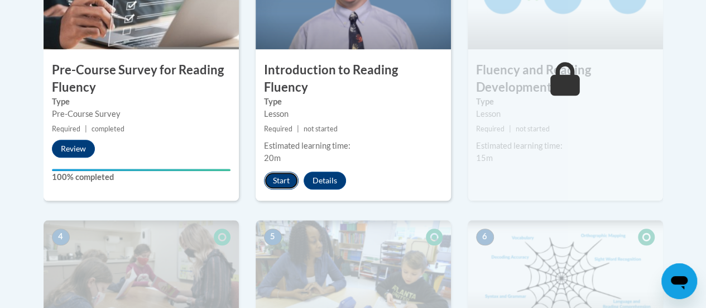
click at [280, 171] on button "Start" at bounding box center [281, 180] width 35 height 18
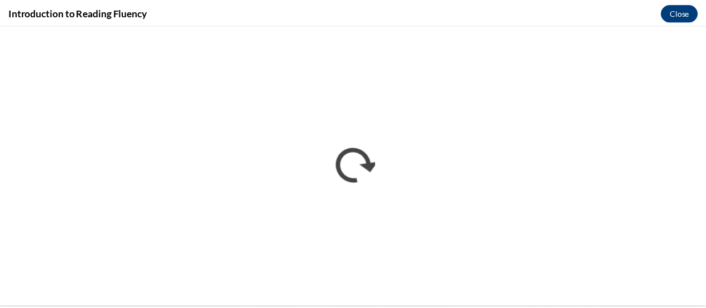
scroll to position [0, 0]
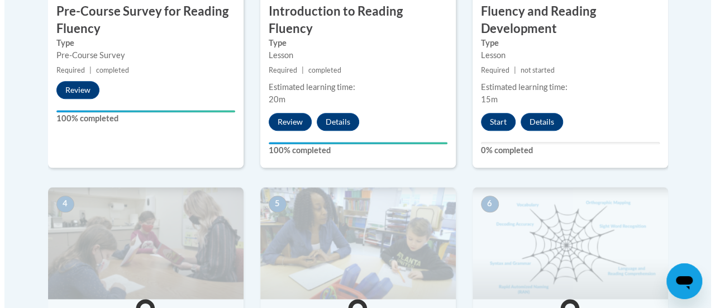
scroll to position [497, 0]
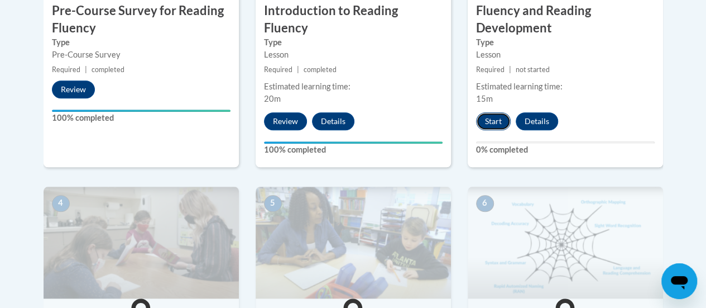
click at [488, 119] on button "Start" at bounding box center [493, 121] width 35 height 18
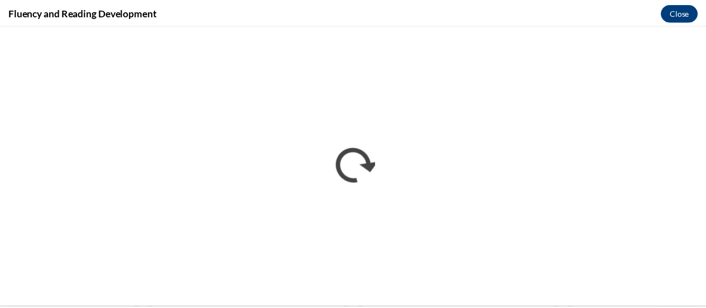
scroll to position [0, 0]
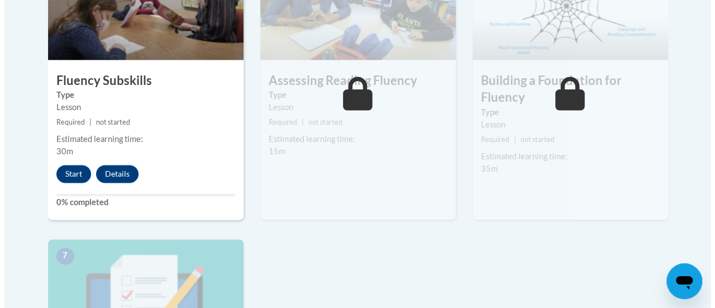
scroll to position [730, 0]
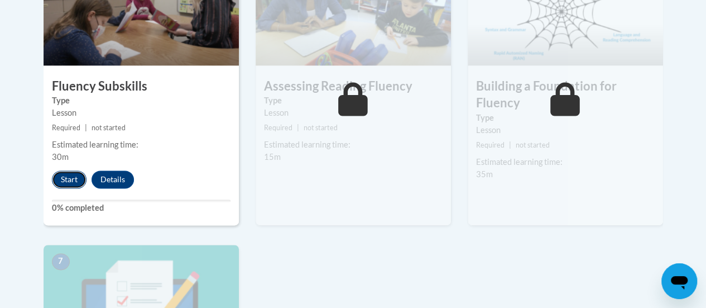
click at [68, 176] on button "Start" at bounding box center [69, 179] width 35 height 18
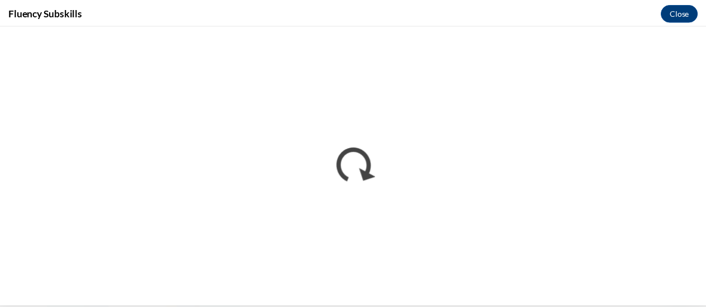
scroll to position [0, 0]
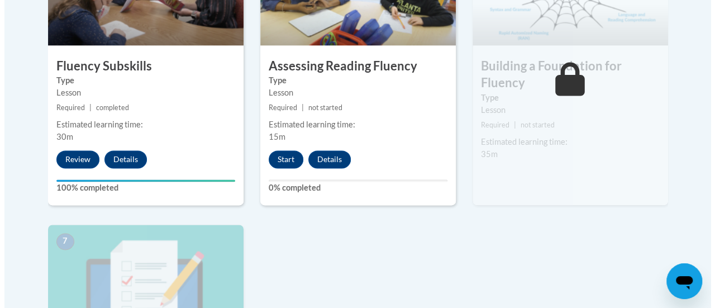
scroll to position [732, 0]
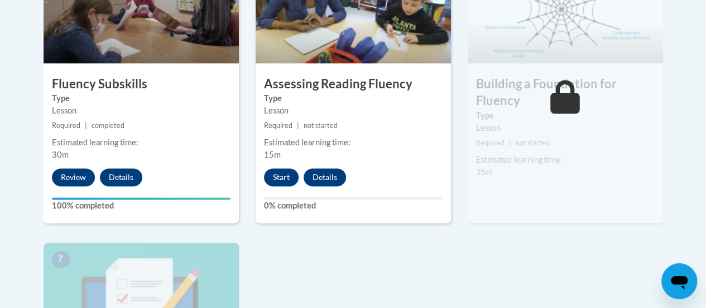
click at [574, 124] on div "Lesson" at bounding box center [565, 128] width 179 height 12
click at [280, 175] on button "Start" at bounding box center [281, 177] width 35 height 18
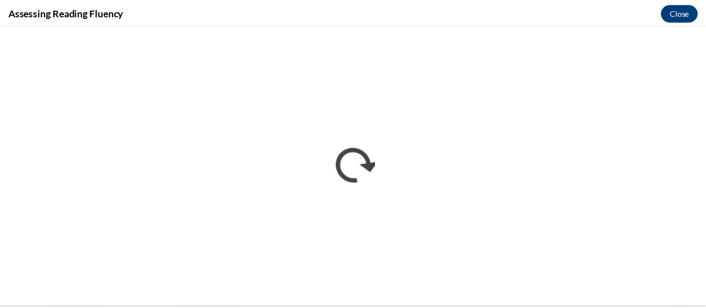
scroll to position [0, 0]
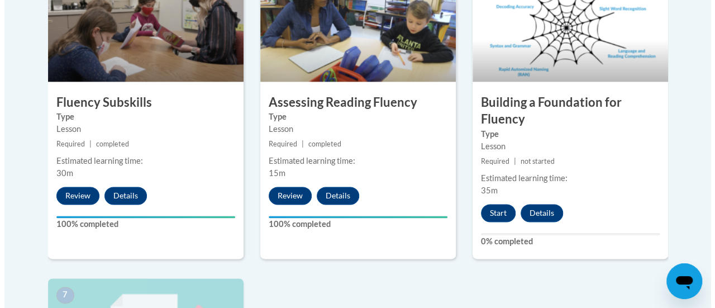
scroll to position [713, 0]
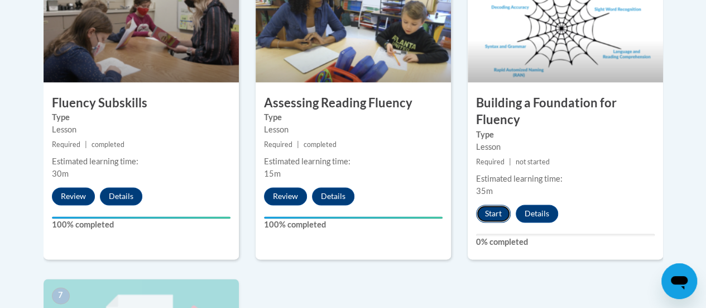
click at [483, 213] on button "Start" at bounding box center [493, 213] width 35 height 18
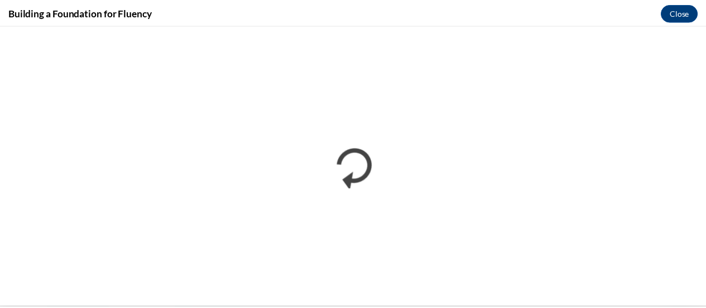
scroll to position [0, 0]
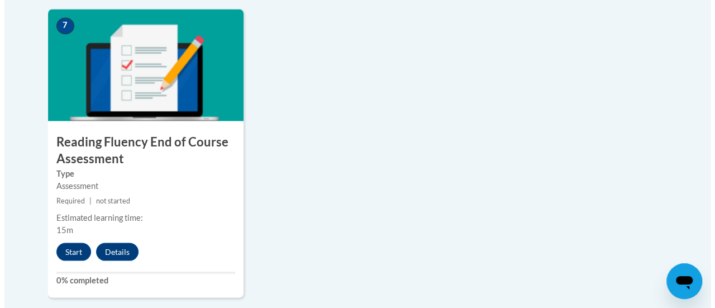
scroll to position [996, 0]
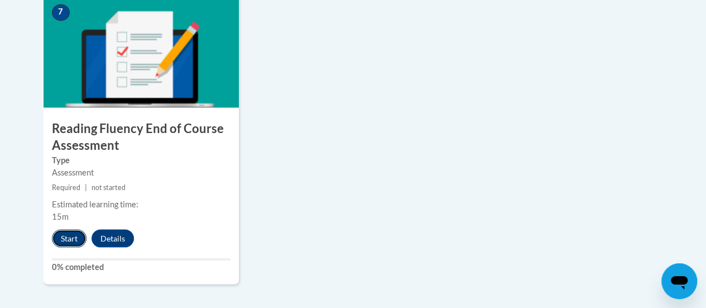
click at [64, 232] on button "Start" at bounding box center [69, 238] width 35 height 18
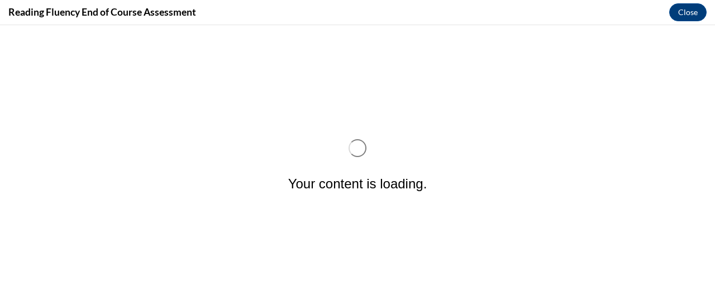
scroll to position [0, 0]
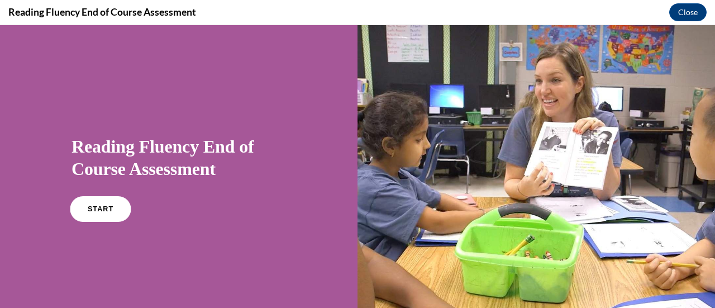
click at [96, 207] on span "START" at bounding box center [101, 209] width 26 height 8
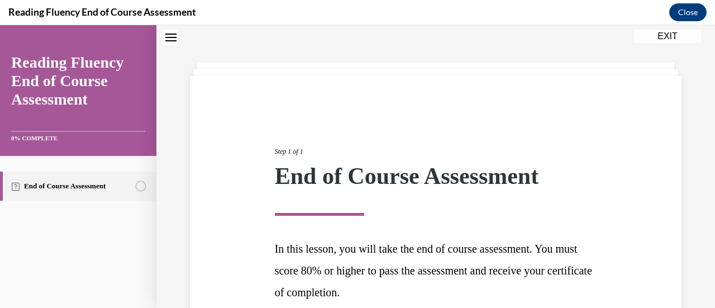
scroll to position [141, 0]
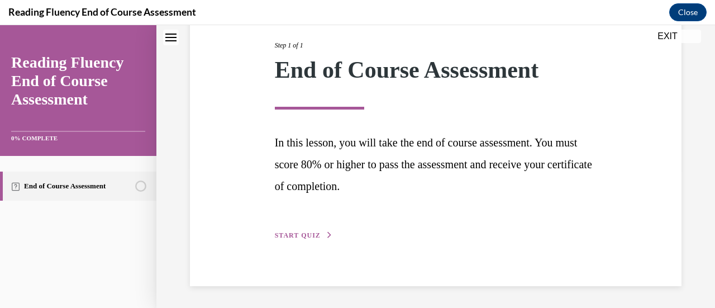
click at [294, 232] on span "START QUIZ" at bounding box center [298, 235] width 46 height 8
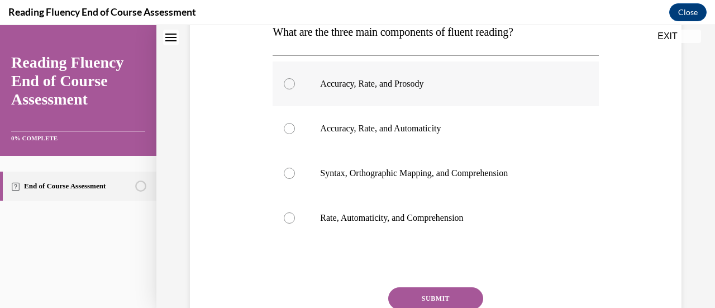
scroll to position [193, 0]
click at [286, 82] on div at bounding box center [289, 83] width 11 height 11
click at [286, 82] on input "Accuracy, Rate, and Prosody" at bounding box center [289, 83] width 11 height 11
radio input "true"
click at [441, 294] on button "SUBMIT" at bounding box center [435, 298] width 95 height 22
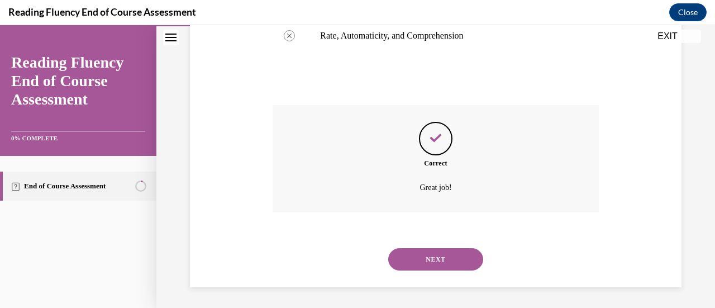
scroll to position [376, 0]
click at [434, 255] on button "NEXT" at bounding box center [435, 258] width 95 height 22
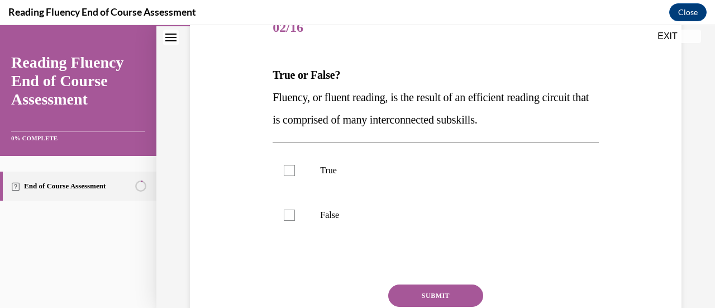
scroll to position [156, 0]
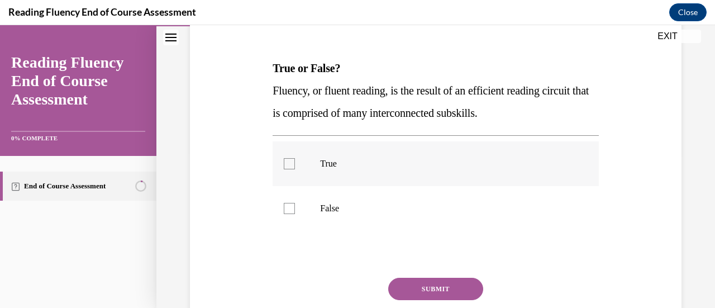
click at [288, 160] on div at bounding box center [289, 163] width 11 height 11
click at [288, 160] on input "True" at bounding box center [289, 163] width 11 height 11
checkbox input "true"
click at [434, 285] on button "SUBMIT" at bounding box center [435, 289] width 95 height 22
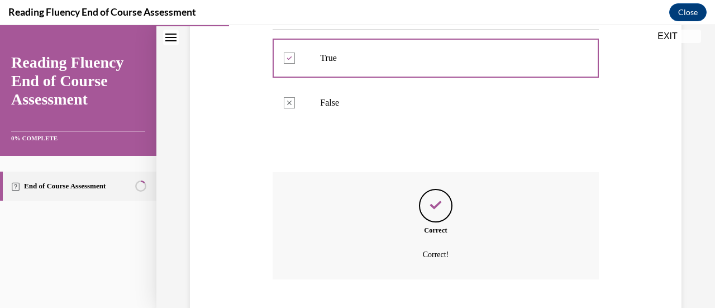
scroll to position [329, 0]
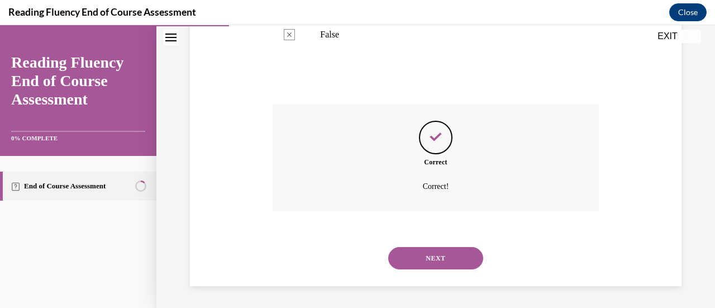
click at [431, 255] on button "NEXT" at bounding box center [435, 258] width 95 height 22
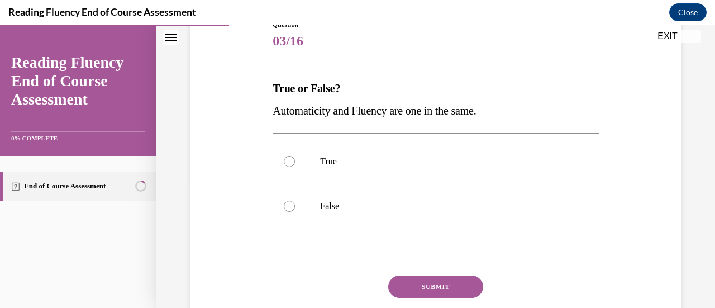
scroll to position [139, 0]
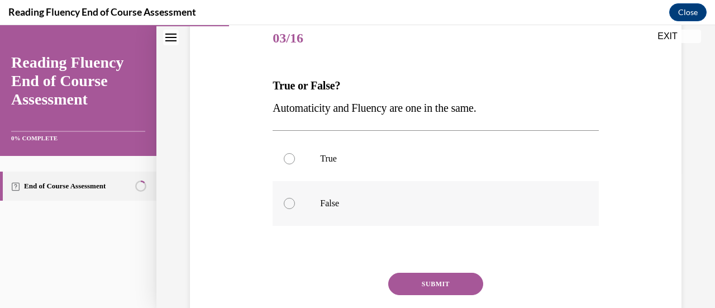
click at [287, 200] on div at bounding box center [289, 203] width 11 height 11
click at [287, 200] on input "False" at bounding box center [289, 203] width 11 height 11
radio input "true"
drag, startPoint x: 431, startPoint y: 280, endPoint x: 412, endPoint y: 277, distance: 19.7
click at [412, 277] on button "SUBMIT" at bounding box center [435, 284] width 95 height 22
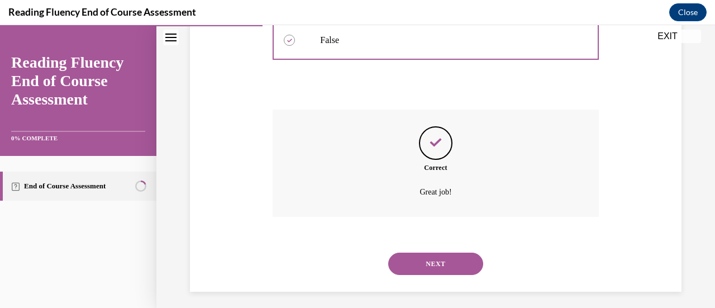
scroll to position [307, 0]
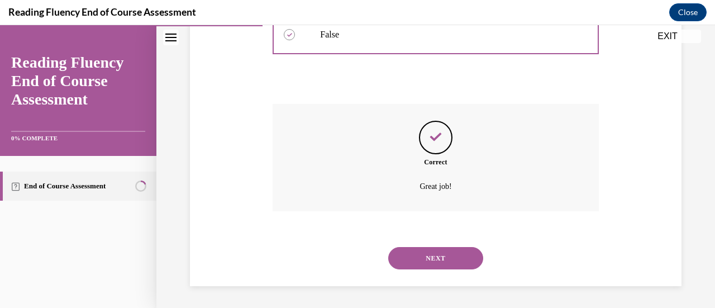
click at [432, 255] on button "NEXT" at bounding box center [435, 258] width 95 height 22
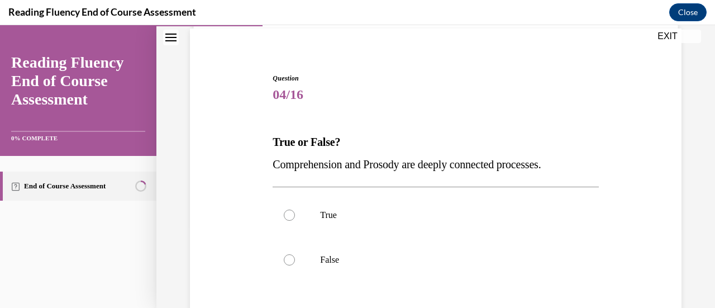
scroll to position [94, 0]
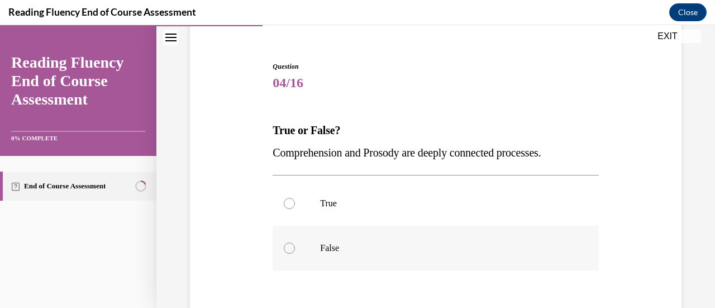
click at [286, 241] on label "False" at bounding box center [436, 248] width 326 height 45
click at [286, 242] on input "False" at bounding box center [289, 247] width 11 height 11
radio input "true"
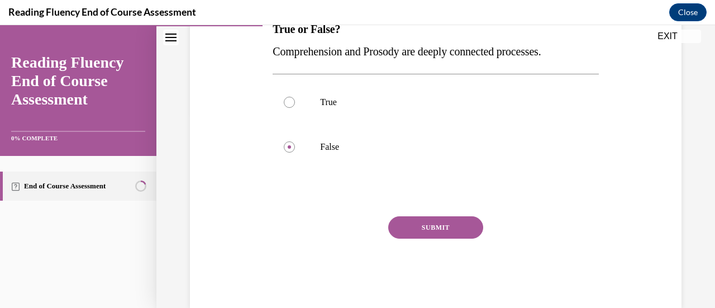
click at [424, 224] on button "SUBMIT" at bounding box center [435, 227] width 95 height 22
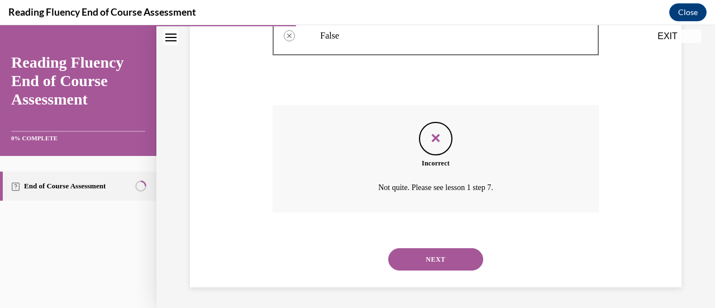
scroll to position [307, 0]
click at [421, 257] on button "NEXT" at bounding box center [435, 258] width 95 height 22
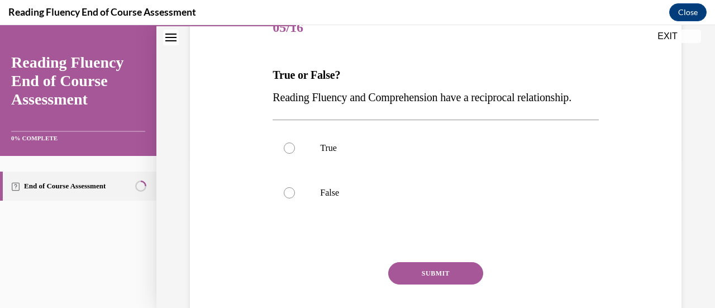
scroll to position [152, 0]
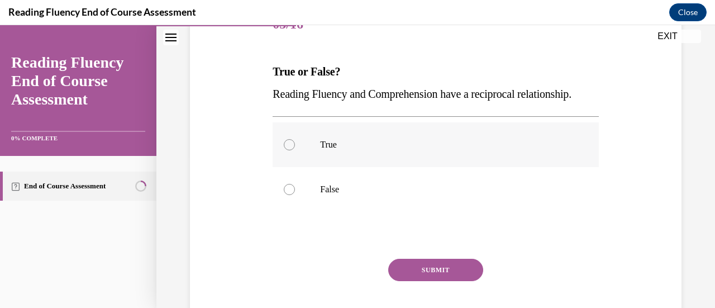
click at [285, 150] on div at bounding box center [289, 144] width 11 height 11
click at [285, 150] on input "True" at bounding box center [289, 144] width 11 height 11
radio input "true"
click at [418, 281] on button "SUBMIT" at bounding box center [435, 270] width 95 height 22
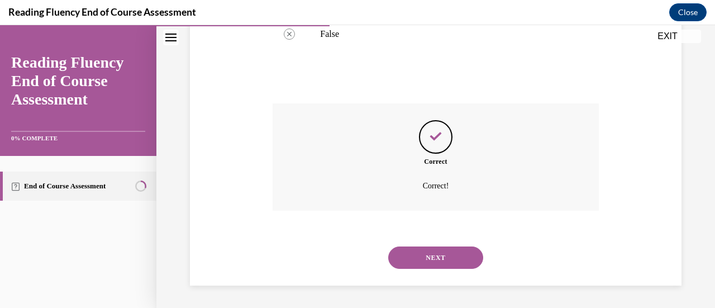
scroll to position [329, 0]
drag, startPoint x: 422, startPoint y: 238, endPoint x: 424, endPoint y: 263, distance: 25.3
click at [424, 263] on button "NEXT" at bounding box center [435, 257] width 95 height 22
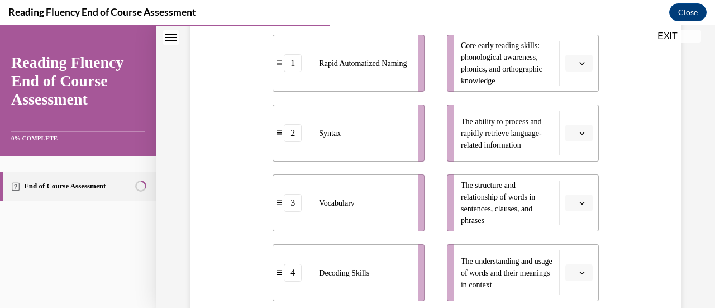
scroll to position [261, 0]
click at [579, 133] on icon "button" at bounding box center [581, 134] width 5 height 3
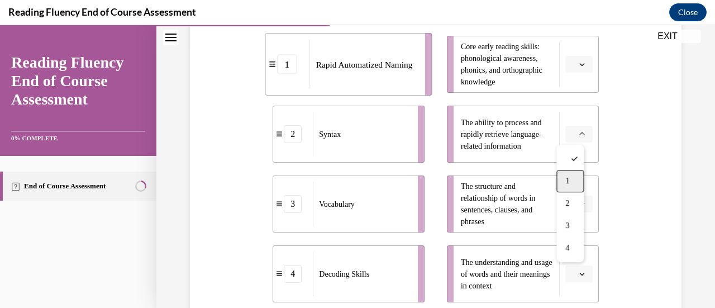
click at [569, 176] on span "1" at bounding box center [567, 180] width 4 height 9
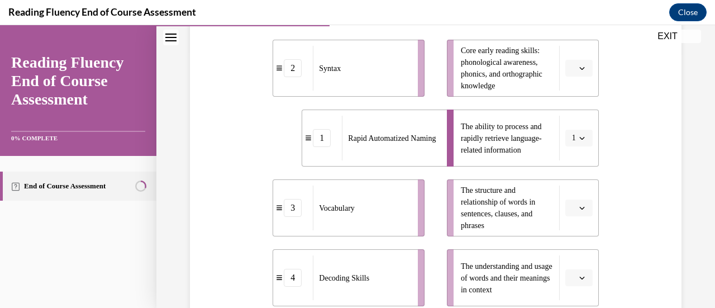
scroll to position [259, 0]
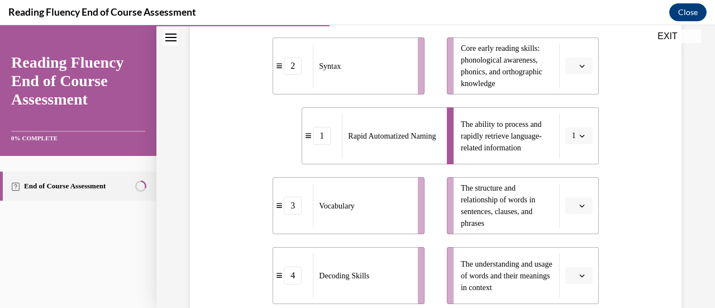
click at [579, 66] on icon "button" at bounding box center [582, 66] width 6 height 6
click at [572, 181] on div "4" at bounding box center [569, 180] width 27 height 22
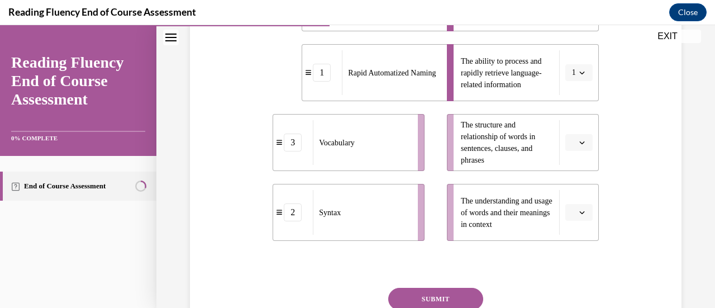
scroll to position [332, 0]
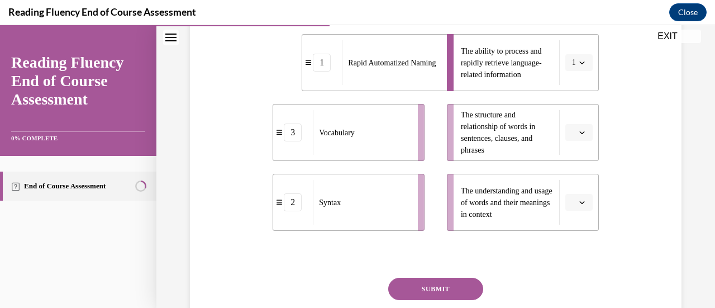
click at [570, 203] on button "button" at bounding box center [578, 202] width 27 height 17
click at [563, 152] on div "3" at bounding box center [569, 155] width 27 height 22
click at [579, 132] on icon "button" at bounding box center [582, 133] width 6 height 6
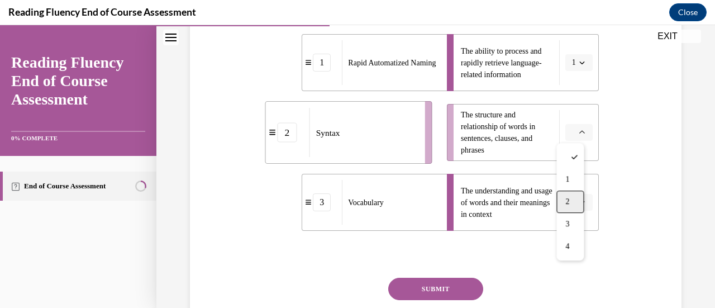
click at [571, 201] on div "2" at bounding box center [569, 201] width 27 height 22
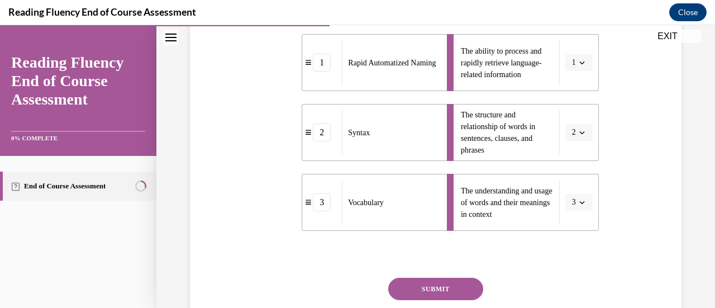
click at [452, 286] on button "SUBMIT" at bounding box center [435, 289] width 95 height 22
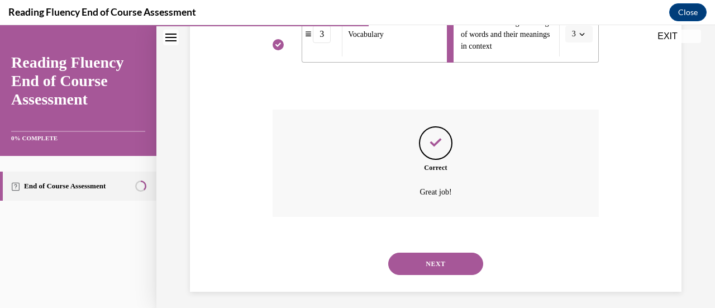
scroll to position [506, 0]
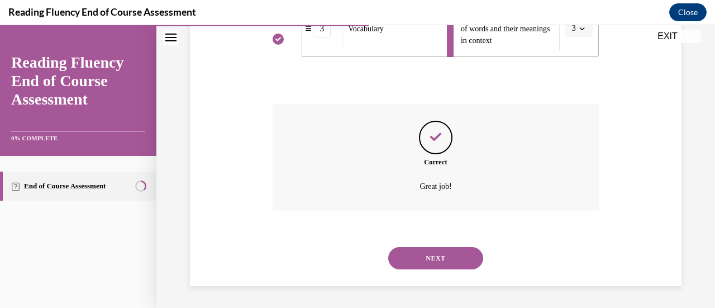
click at [441, 252] on button "NEXT" at bounding box center [435, 258] width 95 height 22
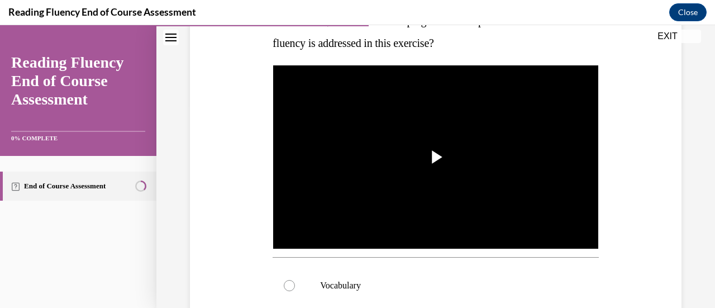
scroll to position [193, 0]
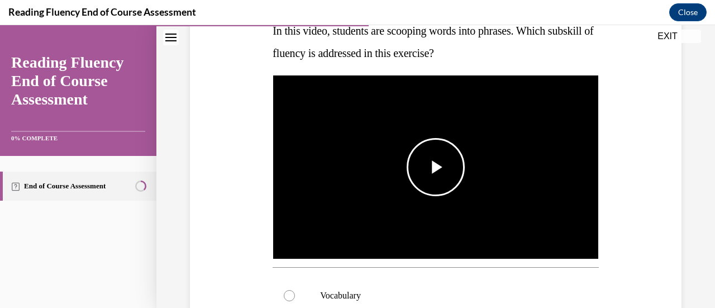
click at [436, 167] on span "Video player" at bounding box center [436, 167] width 0 height 0
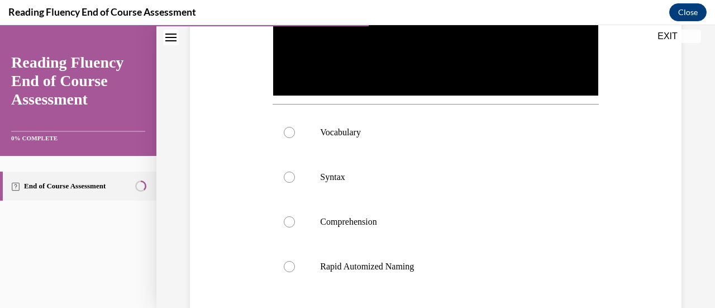
scroll to position [379, 0]
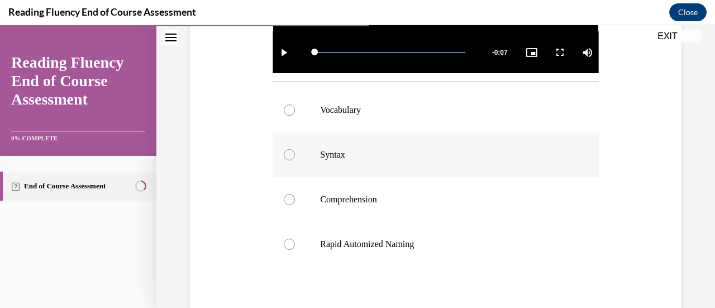
click at [288, 149] on div at bounding box center [289, 154] width 11 height 11
click at [288, 149] on input "Syntax" at bounding box center [289, 154] width 11 height 11
radio input "true"
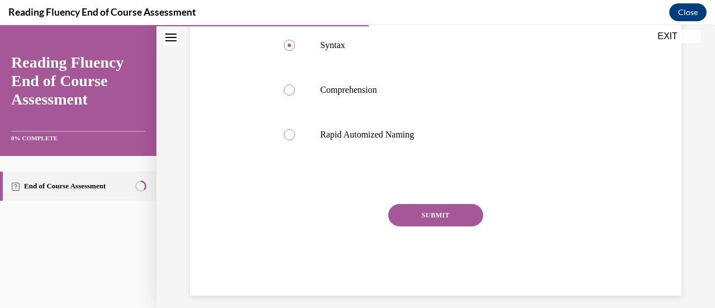
scroll to position [494, 0]
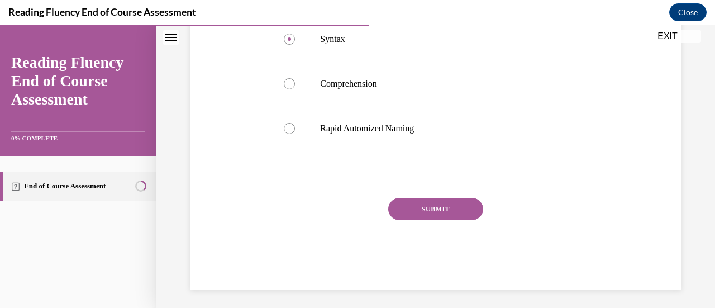
click at [425, 203] on button "SUBMIT" at bounding box center [435, 209] width 95 height 22
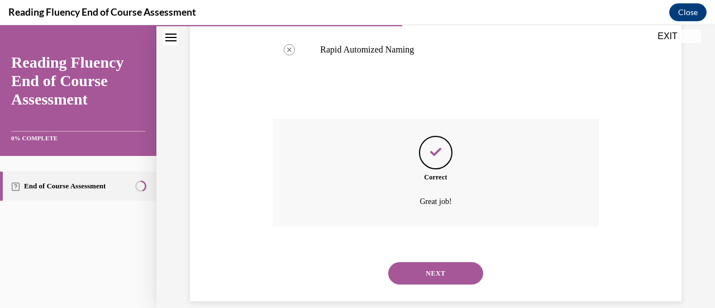
scroll to position [585, 0]
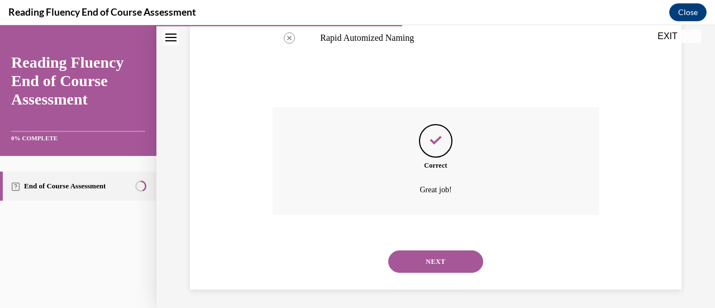
click at [419, 255] on button "NEXT" at bounding box center [435, 261] width 95 height 22
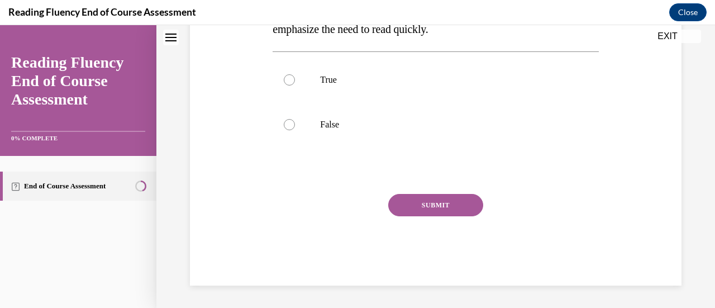
scroll to position [0, 0]
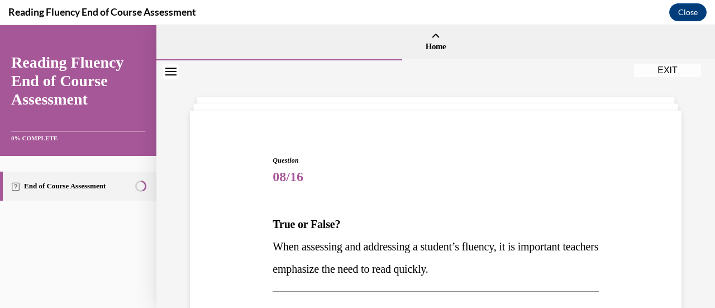
click at [419, 255] on p "When assessing and addressing a student’s fluency, it is important teachers emp…" at bounding box center [436, 257] width 326 height 45
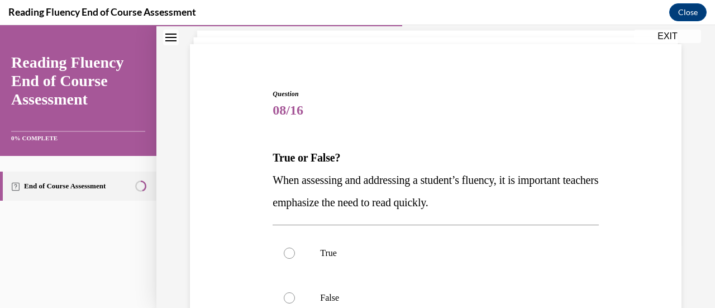
scroll to position [110, 0]
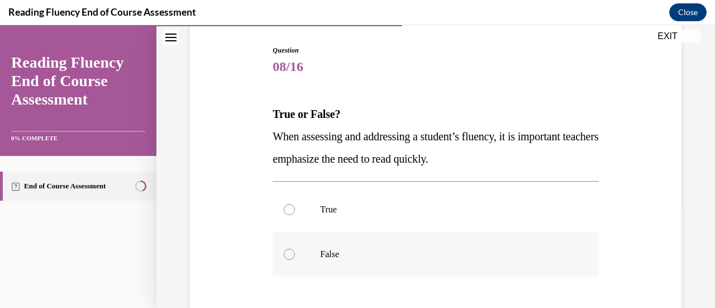
click at [292, 251] on div at bounding box center [289, 254] width 11 height 11
click at [292, 251] on input "False" at bounding box center [289, 254] width 11 height 11
radio input "true"
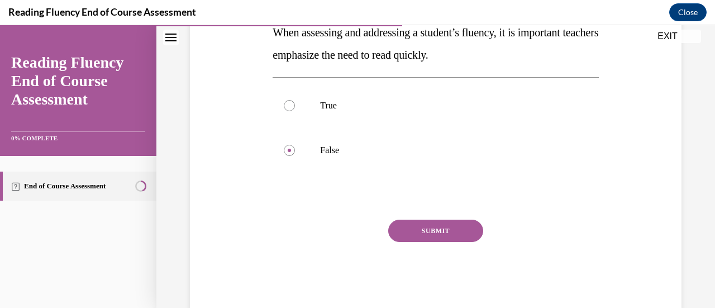
scroll to position [215, 0]
click at [417, 228] on button "SUBMIT" at bounding box center [435, 229] width 95 height 22
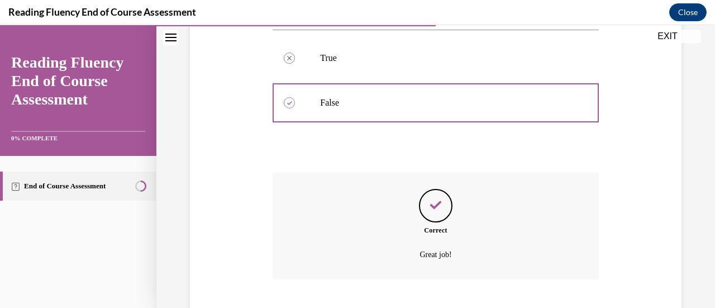
scroll to position [329, 0]
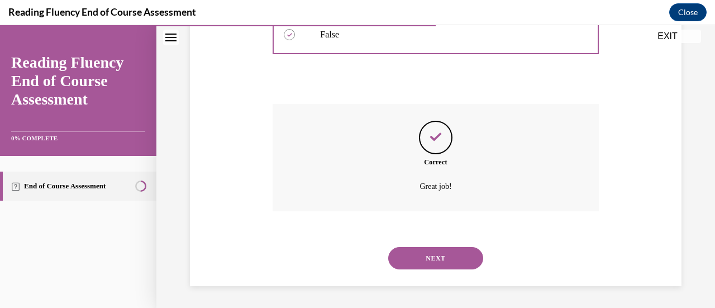
click at [418, 262] on button "NEXT" at bounding box center [435, 258] width 95 height 22
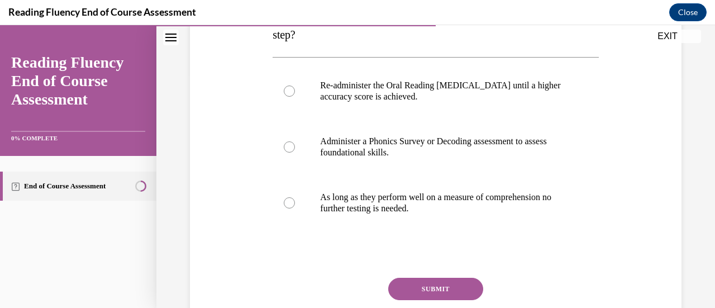
scroll to position [233, 0]
click at [288, 142] on div at bounding box center [289, 147] width 11 height 11
click at [288, 142] on input "Administer a Phonics Survey or Decoding assessment to assess foundational skill…" at bounding box center [289, 147] width 11 height 11
radio input "true"
click at [423, 295] on button "SUBMIT" at bounding box center [435, 289] width 95 height 22
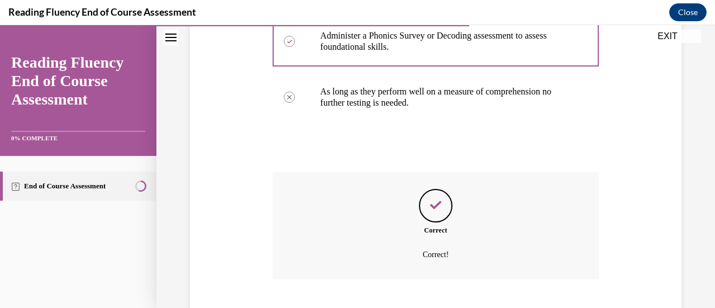
scroll to position [408, 0]
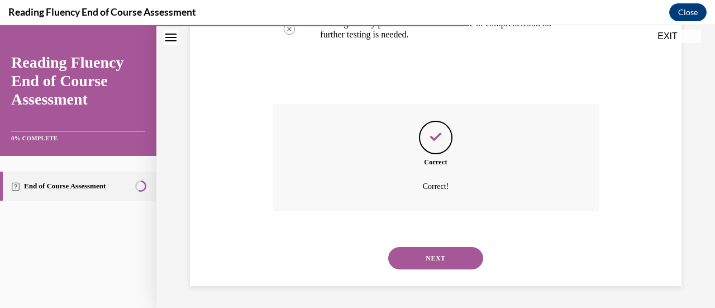
click at [440, 253] on button "NEXT" at bounding box center [435, 258] width 95 height 22
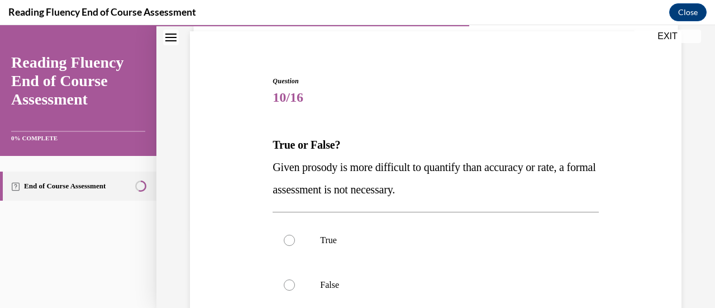
scroll to position [98, 0]
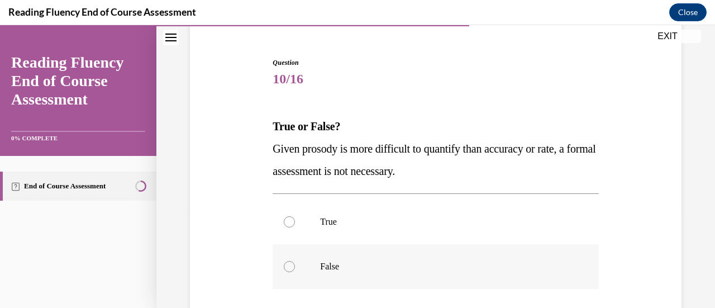
click at [288, 264] on div at bounding box center [289, 266] width 11 height 11
click at [288, 264] on input "False" at bounding box center [289, 266] width 11 height 11
radio input "true"
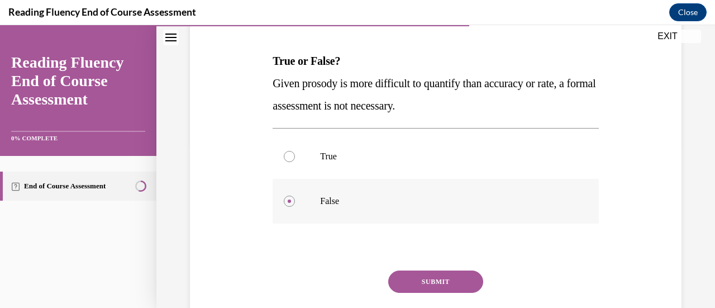
scroll to position [165, 0]
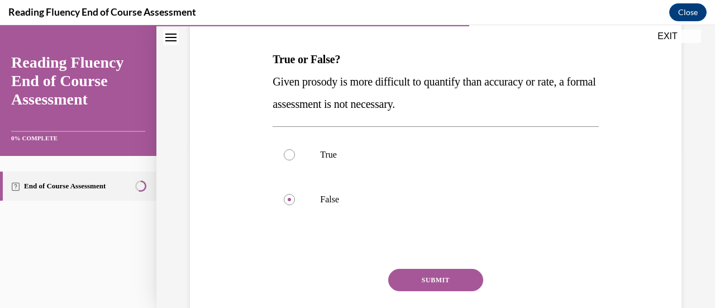
click at [414, 280] on button "SUBMIT" at bounding box center [435, 280] width 95 height 22
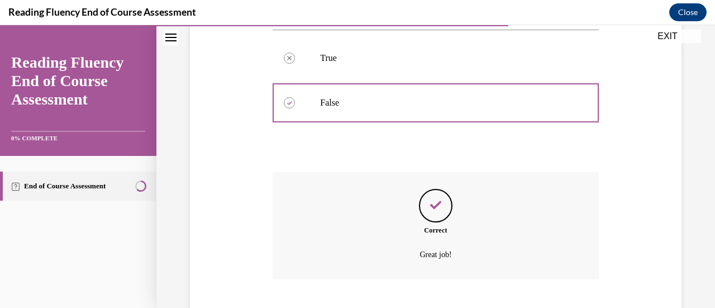
scroll to position [329, 0]
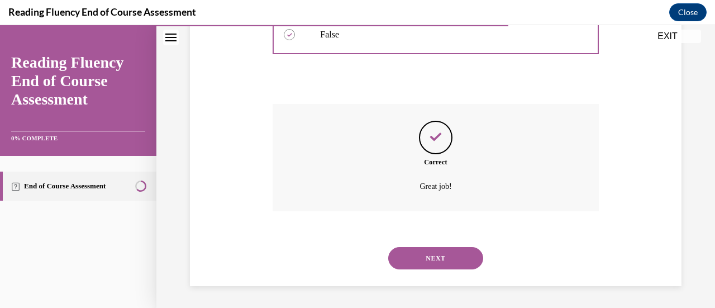
click at [435, 253] on button "NEXT" at bounding box center [435, 258] width 95 height 22
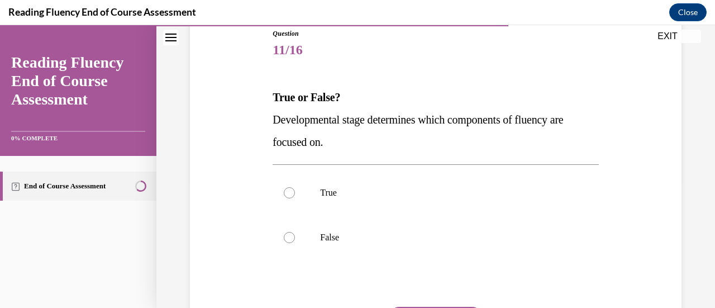
scroll to position [127, 0]
click at [290, 193] on div at bounding box center [289, 192] width 11 height 11
click at [290, 193] on input "True" at bounding box center [289, 192] width 11 height 11
radio input "true"
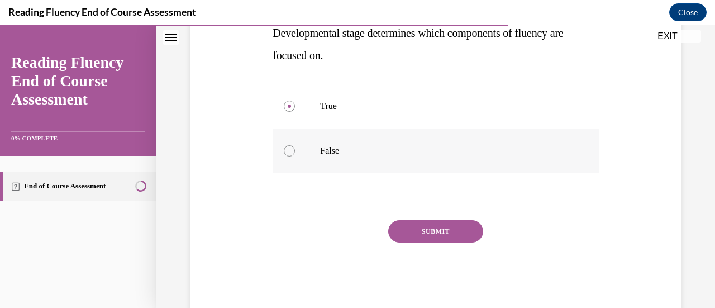
scroll to position [216, 0]
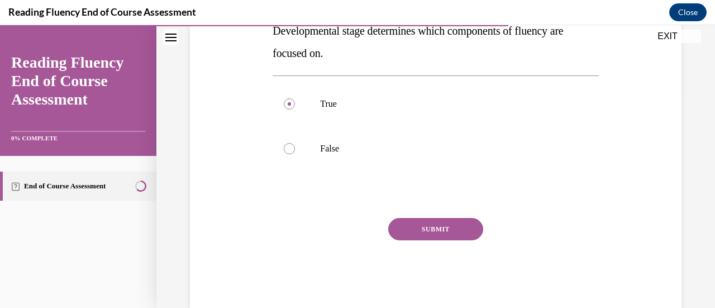
click at [405, 227] on button "SUBMIT" at bounding box center [435, 229] width 95 height 22
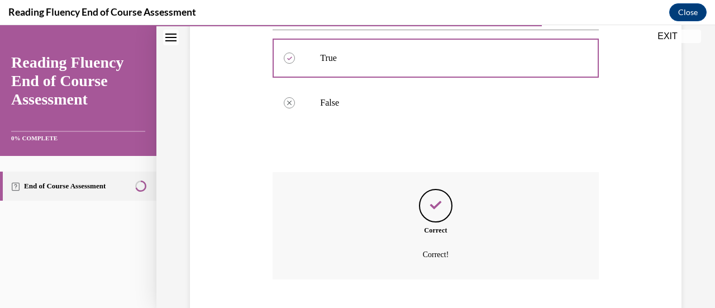
scroll to position [329, 0]
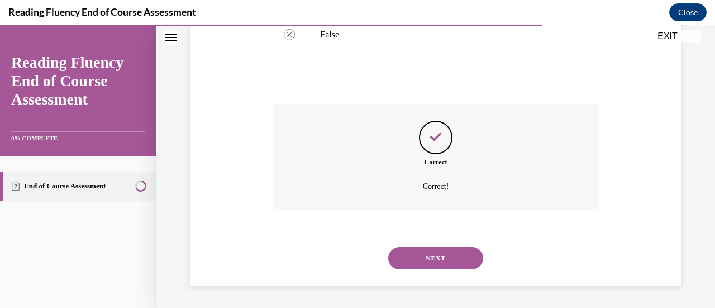
click at [418, 257] on button "NEXT" at bounding box center [435, 258] width 95 height 22
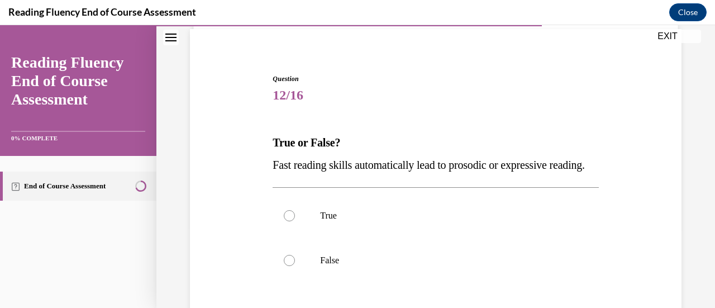
scroll to position [93, 0]
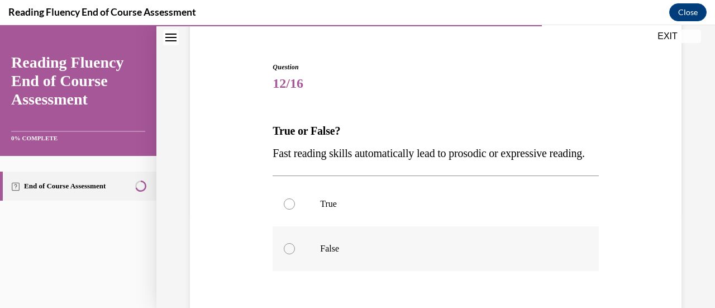
click at [287, 254] on div at bounding box center [289, 248] width 11 height 11
click at [287, 254] on input "False" at bounding box center [289, 248] width 11 height 11
radio input "true"
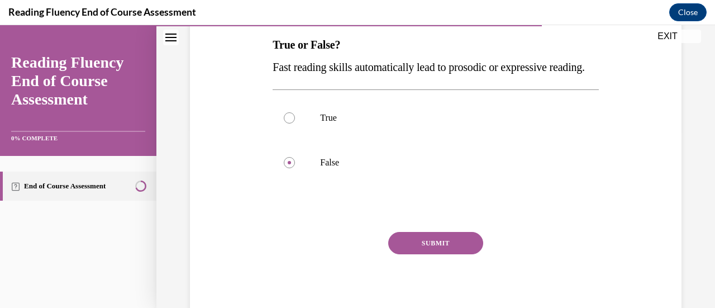
click at [426, 254] on button "SUBMIT" at bounding box center [435, 243] width 95 height 22
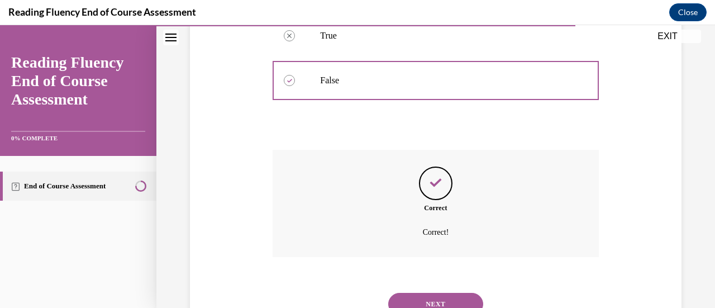
scroll to position [329, 0]
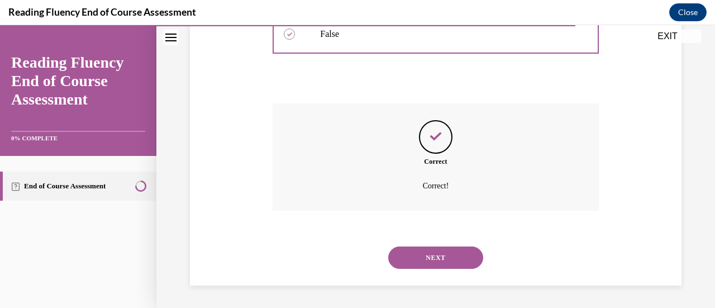
click at [428, 255] on button "NEXT" at bounding box center [435, 257] width 95 height 22
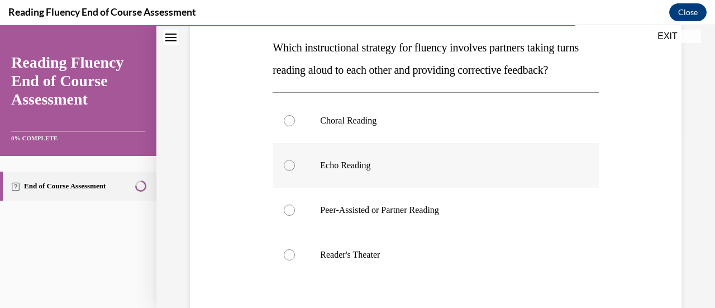
scroll to position [176, 0]
click at [290, 216] on div at bounding box center [289, 210] width 11 height 11
click at [290, 216] on input "Peer-Assisted or Partner Reading" at bounding box center [289, 210] width 11 height 11
radio input "true"
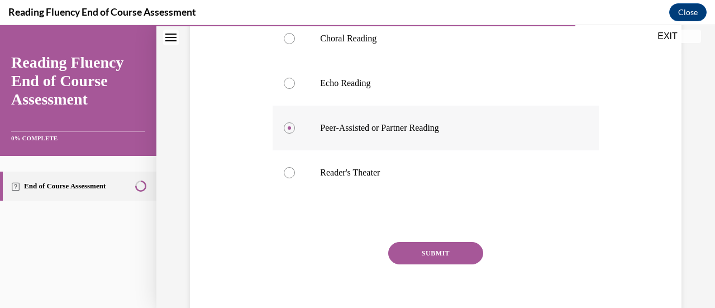
scroll to position [261, 0]
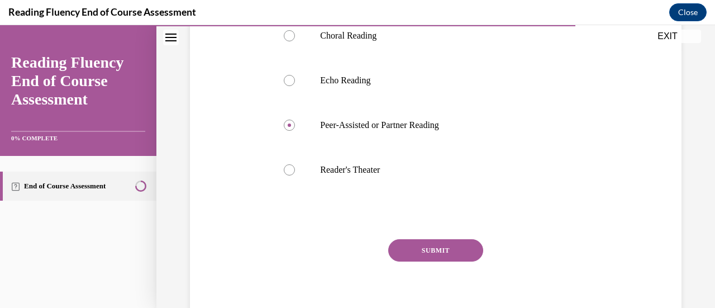
drag, startPoint x: 398, startPoint y: 270, endPoint x: 404, endPoint y: 273, distance: 6.7
click at [404, 261] on button "SUBMIT" at bounding box center [435, 250] width 95 height 22
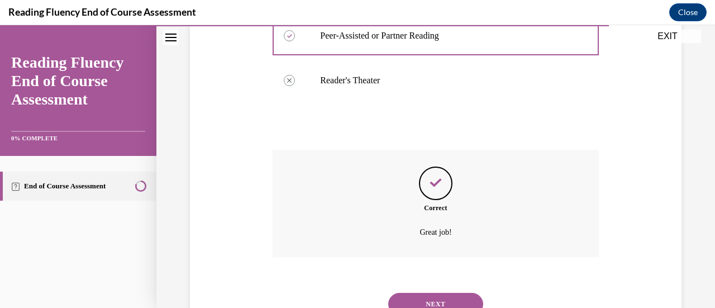
scroll to position [419, 0]
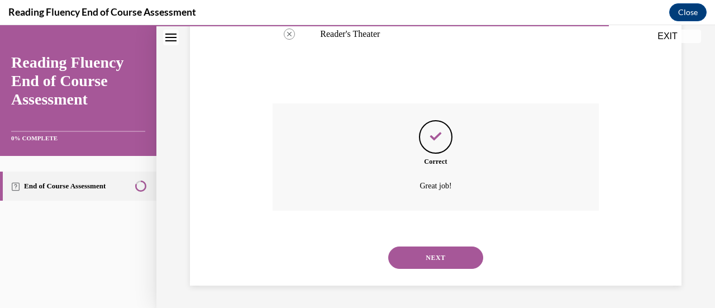
click at [417, 256] on button "NEXT" at bounding box center [435, 257] width 95 height 22
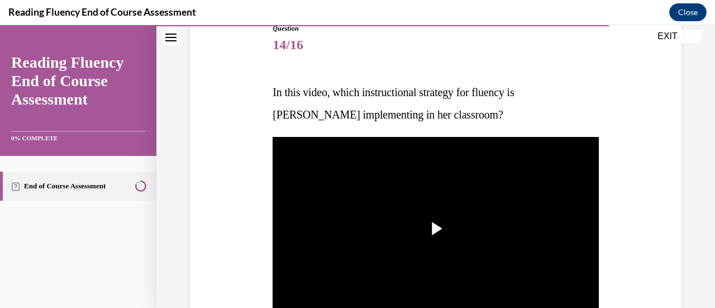
scroll to position [178, 0]
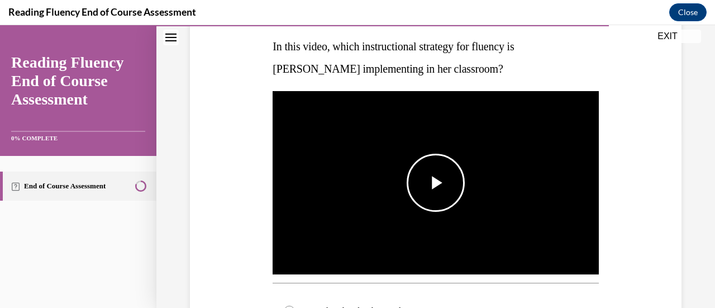
click at [436, 183] on span "Video player" at bounding box center [436, 183] width 0 height 0
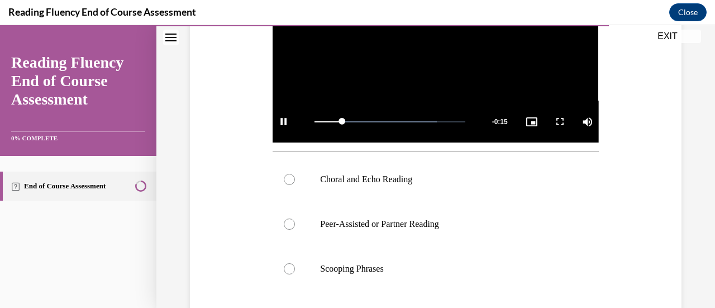
scroll to position [313, 0]
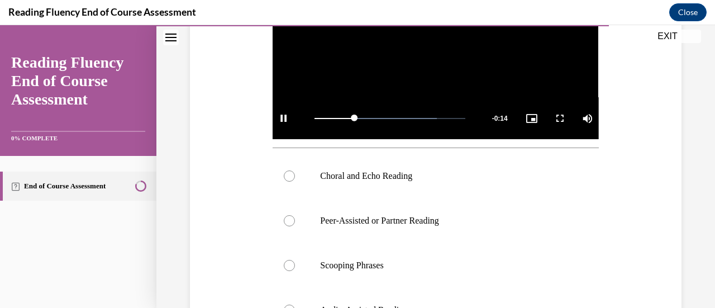
click at [436, 180] on label "Choral and Echo Reading" at bounding box center [436, 176] width 326 height 45
click at [295, 180] on input "Choral and Echo Reading" at bounding box center [289, 175] width 11 height 11
radio input "true"
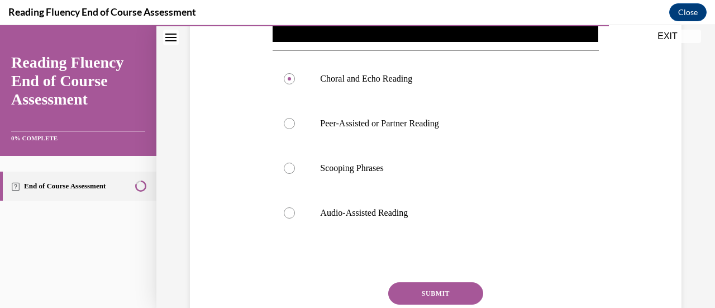
click at [425, 285] on button "SUBMIT" at bounding box center [435, 293] width 95 height 22
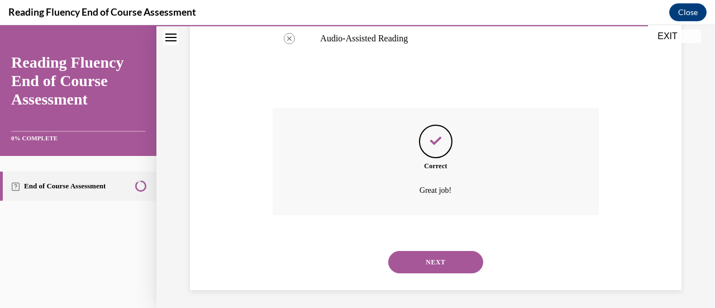
scroll to position [585, 0]
click at [434, 259] on button "NEXT" at bounding box center [435, 261] width 95 height 22
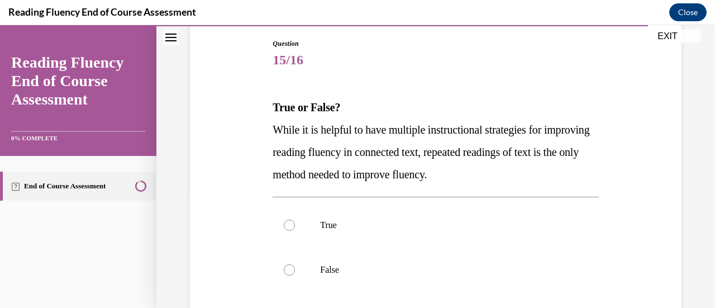
scroll to position [117, 0]
click at [288, 269] on div at bounding box center [289, 269] width 11 height 11
click at [288, 269] on input "False" at bounding box center [289, 269] width 11 height 11
radio input "true"
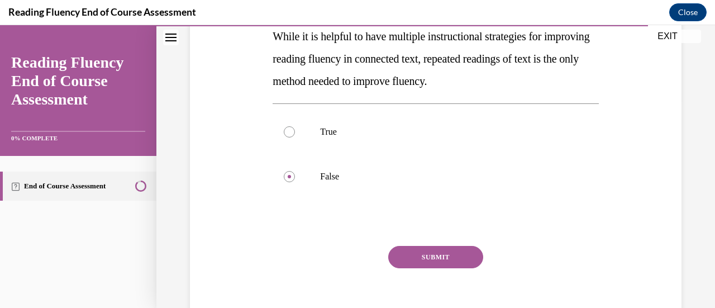
click at [441, 259] on button "SUBMIT" at bounding box center [435, 257] width 95 height 22
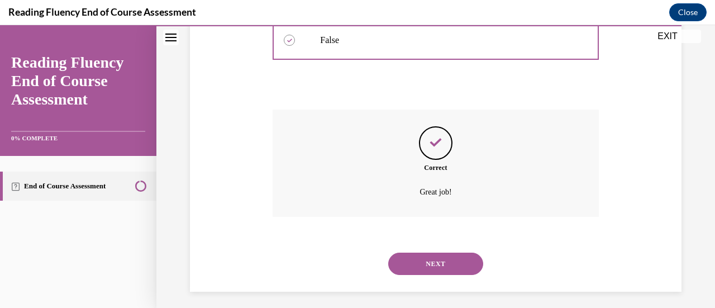
scroll to position [352, 0]
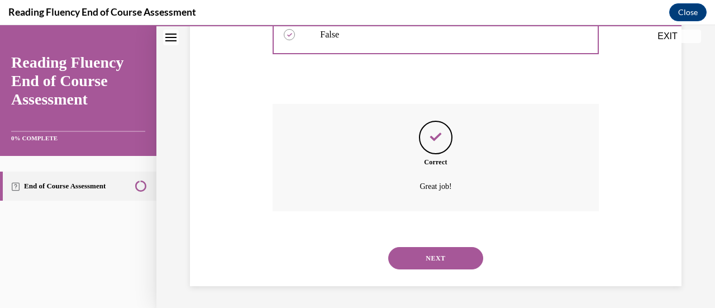
drag, startPoint x: 441, startPoint y: 259, endPoint x: 419, endPoint y: 256, distance: 22.5
click at [419, 256] on button "NEXT" at bounding box center [435, 258] width 95 height 22
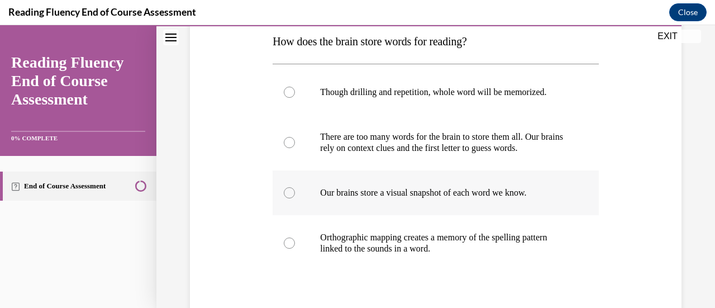
scroll to position [186, 0]
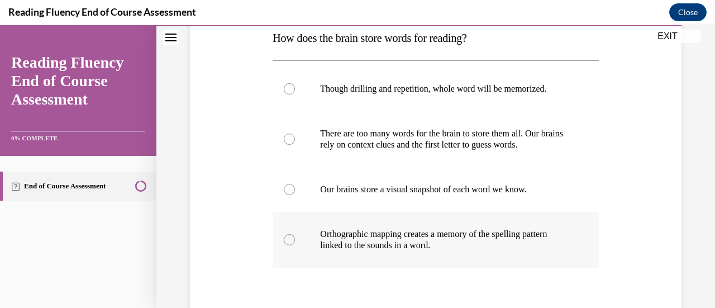
click at [289, 240] on div at bounding box center [289, 239] width 11 height 11
click at [289, 240] on input "Orthographic mapping creates a memory of the spelling pattern linked to the sou…" at bounding box center [289, 239] width 11 height 11
radio input "true"
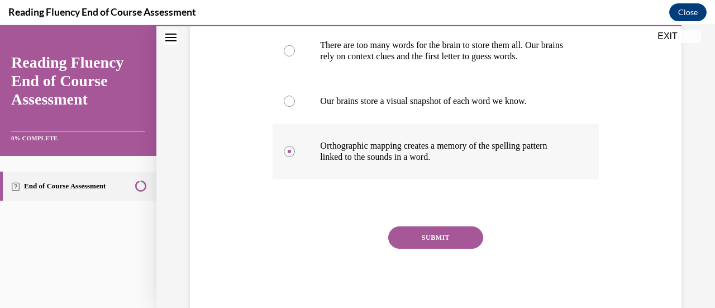
scroll to position [275, 0]
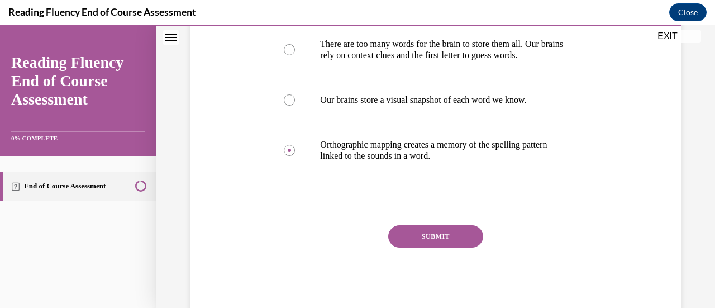
click at [437, 232] on button "SUBMIT" at bounding box center [435, 236] width 95 height 22
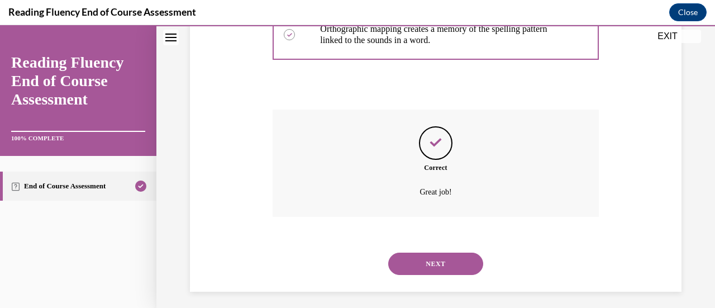
scroll to position [397, 0]
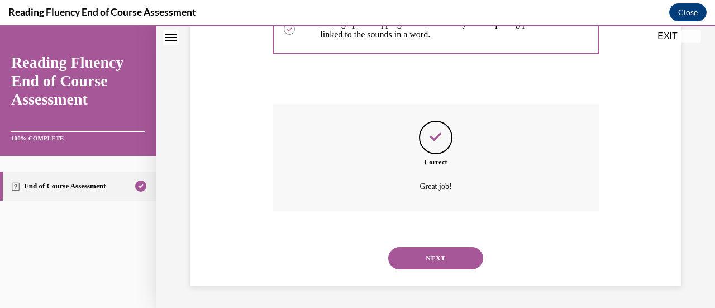
click at [418, 259] on button "NEXT" at bounding box center [435, 258] width 95 height 22
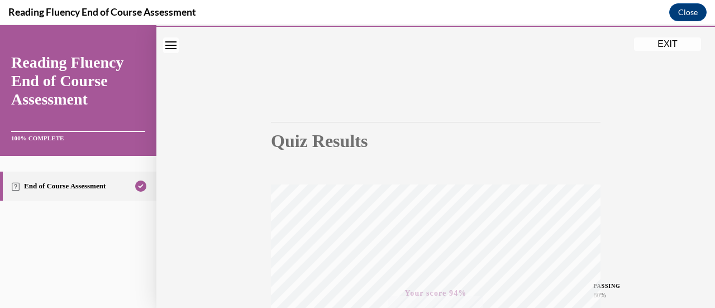
scroll to position [25, 0]
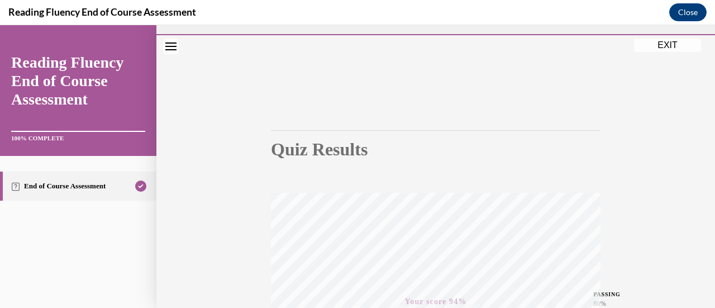
click at [655, 39] on button "EXIT" at bounding box center [667, 45] width 67 height 13
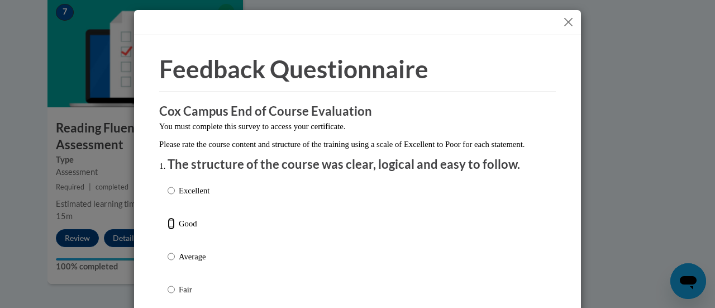
click at [169, 230] on input "Good" at bounding box center [171, 223] width 7 height 12
radio input "true"
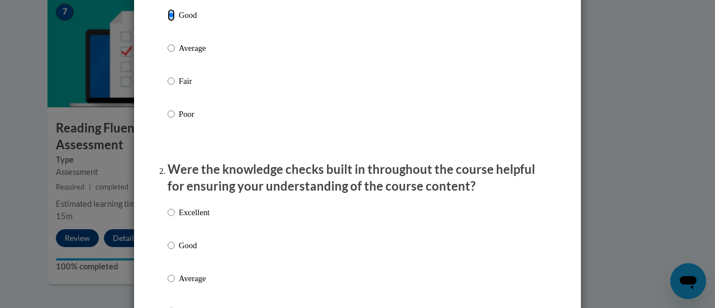
scroll to position [209, 0]
click at [168, 251] on input "Good" at bounding box center [171, 244] width 7 height 12
radio input "true"
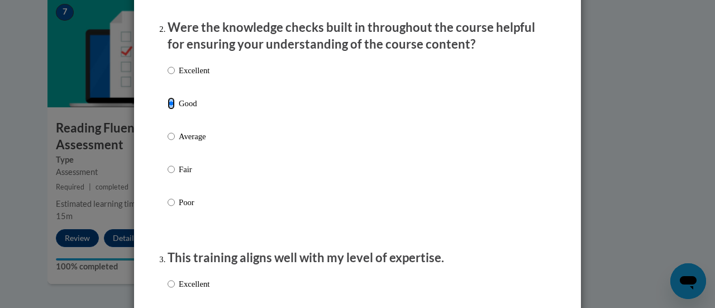
scroll to position [445, 0]
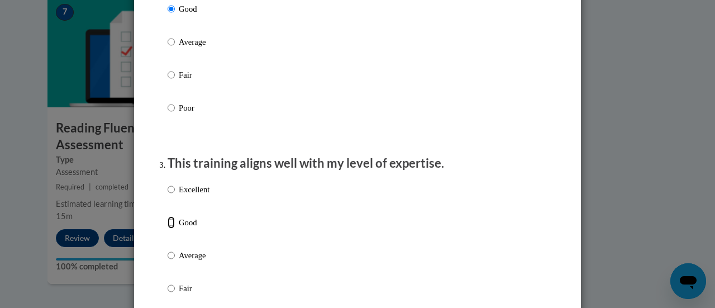
click at [168, 228] on input "Good" at bounding box center [171, 222] width 7 height 12
radio input "true"
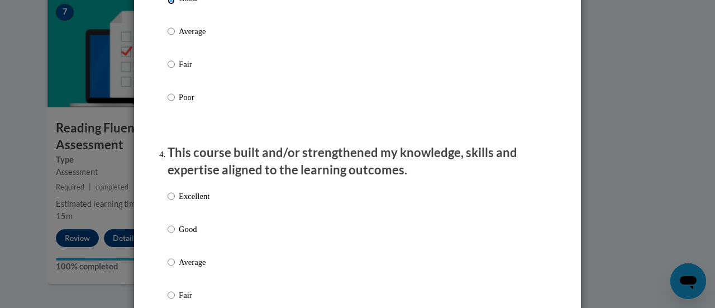
scroll to position [672, 0]
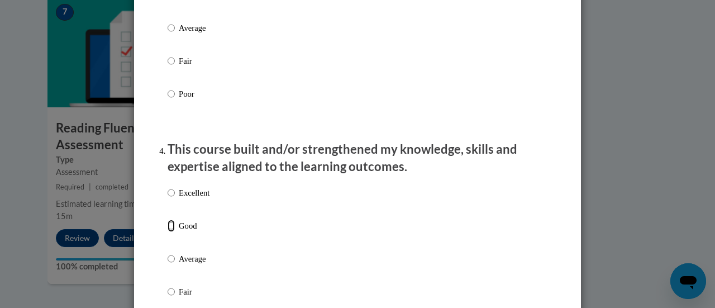
click at [168, 232] on input "Good" at bounding box center [171, 225] width 7 height 12
radio input "true"
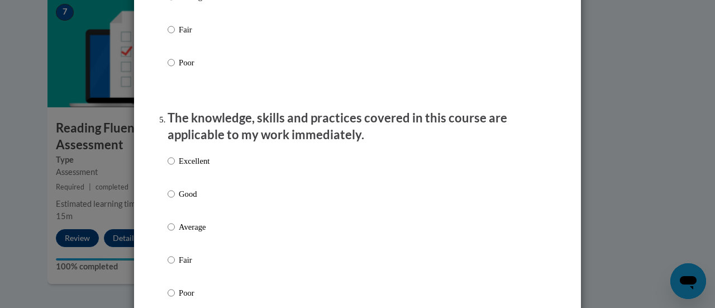
scroll to position [938, 0]
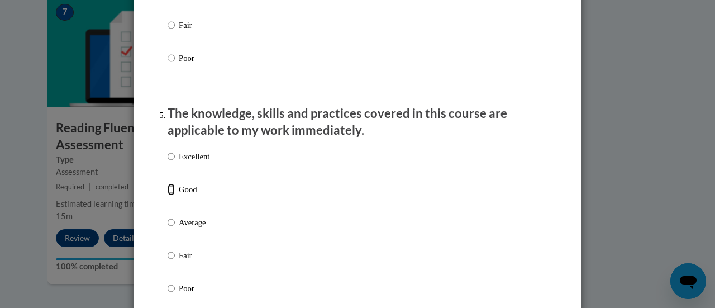
click at [168, 195] on input "Good" at bounding box center [171, 189] width 7 height 12
radio input "true"
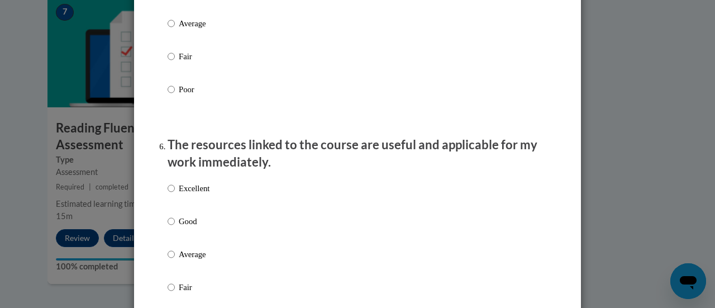
scroll to position [1138, 0]
click at [168, 193] on input "Excellent" at bounding box center [171, 187] width 7 height 12
radio input "true"
click at [168, 226] on input "Good" at bounding box center [171, 220] width 7 height 12
radio input "true"
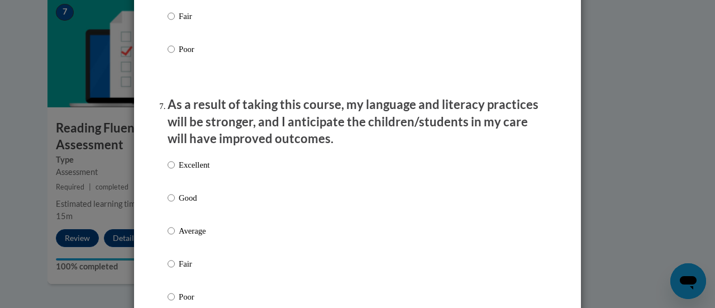
scroll to position [1413, 0]
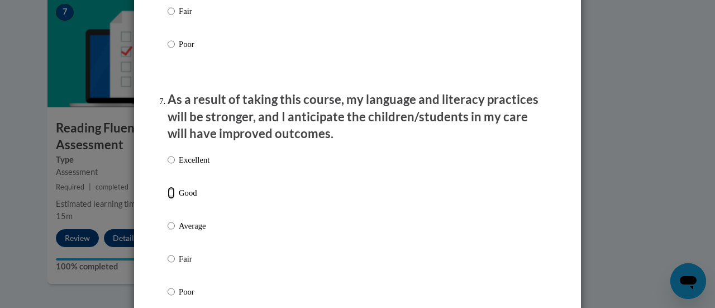
click at [168, 199] on input "Good" at bounding box center [171, 193] width 7 height 12
radio input "true"
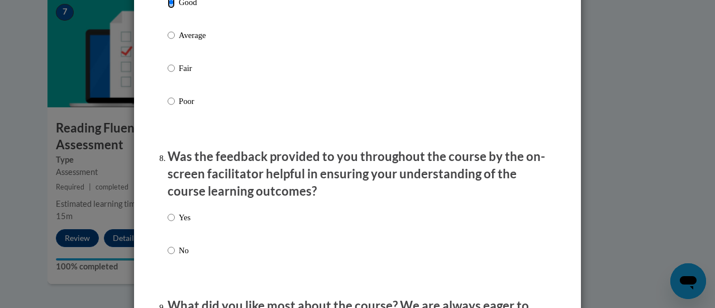
scroll to position [1667, 0]
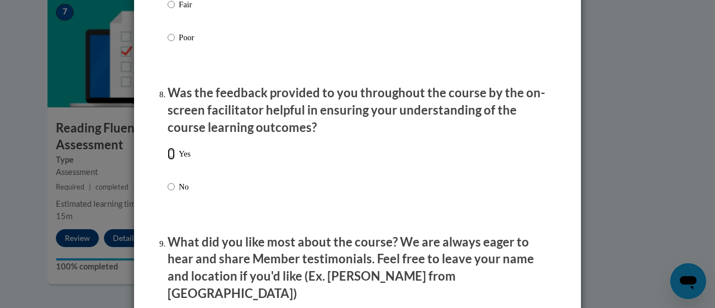
click at [168, 160] on input "Yes" at bounding box center [171, 153] width 7 height 12
radio input "true"
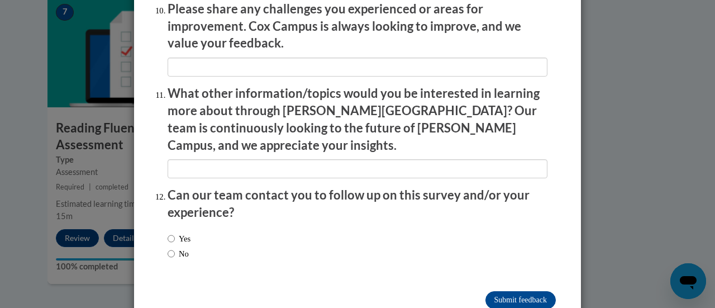
scroll to position [2014, 0]
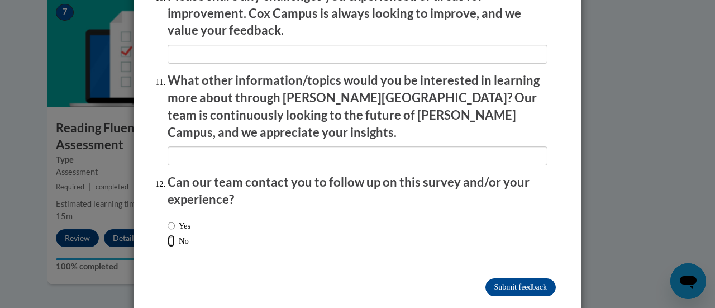
click at [169, 235] on input "No" at bounding box center [171, 241] width 7 height 12
radio input "true"
click at [526, 278] on input "Submit feedback" at bounding box center [520, 287] width 70 height 18
